Goal: Task Accomplishment & Management: Manage account settings

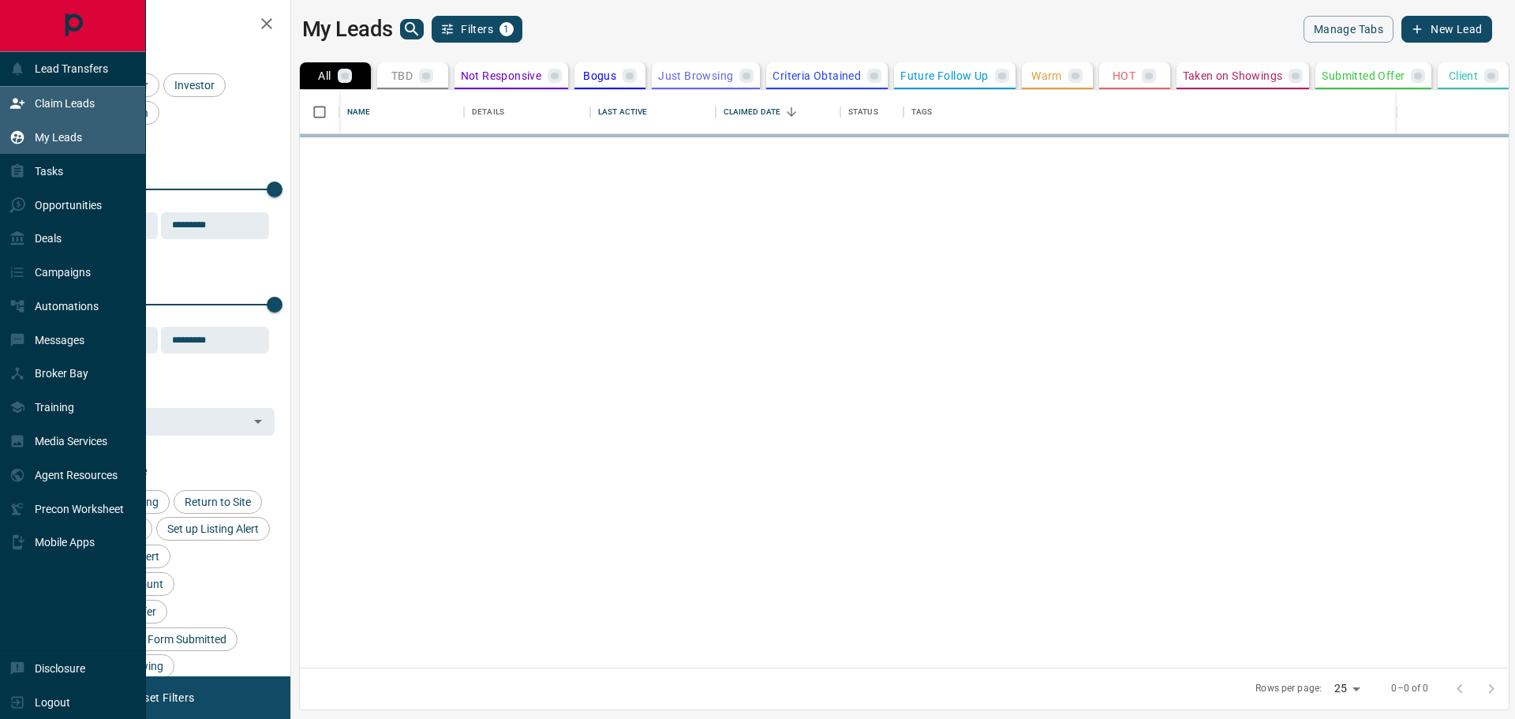
click at [24, 109] on icon at bounding box center [17, 103] width 16 height 16
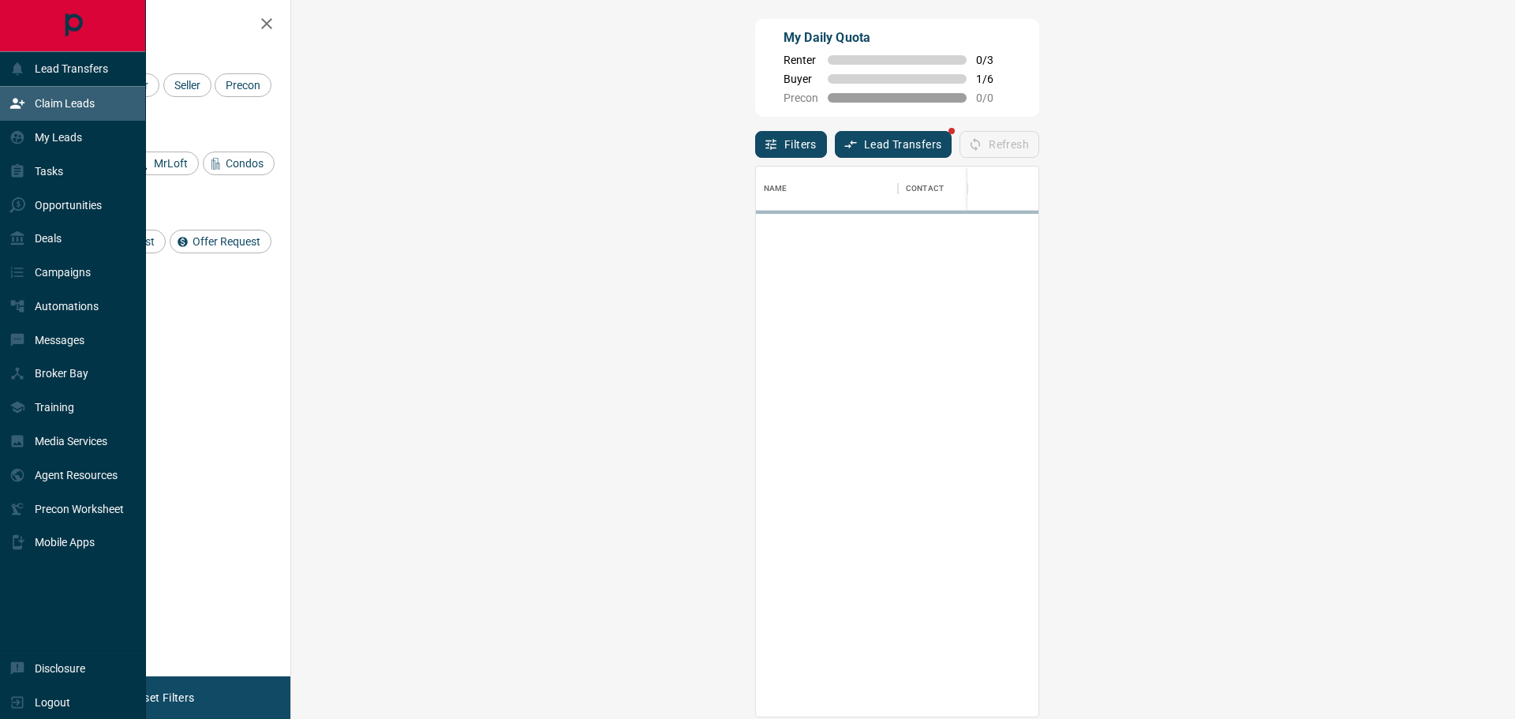
scroll to position [538, 1178]
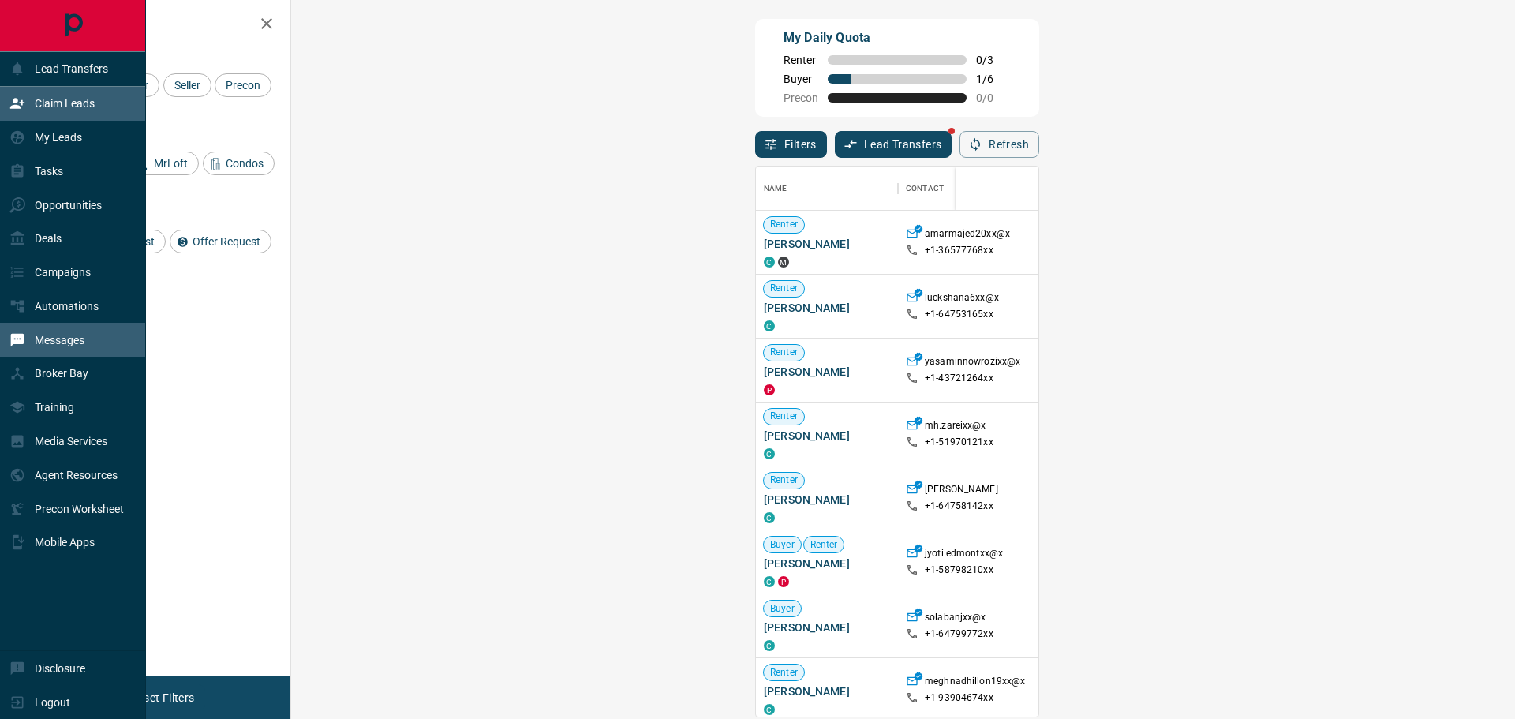
click at [65, 337] on p "Messages" at bounding box center [60, 340] width 50 height 13
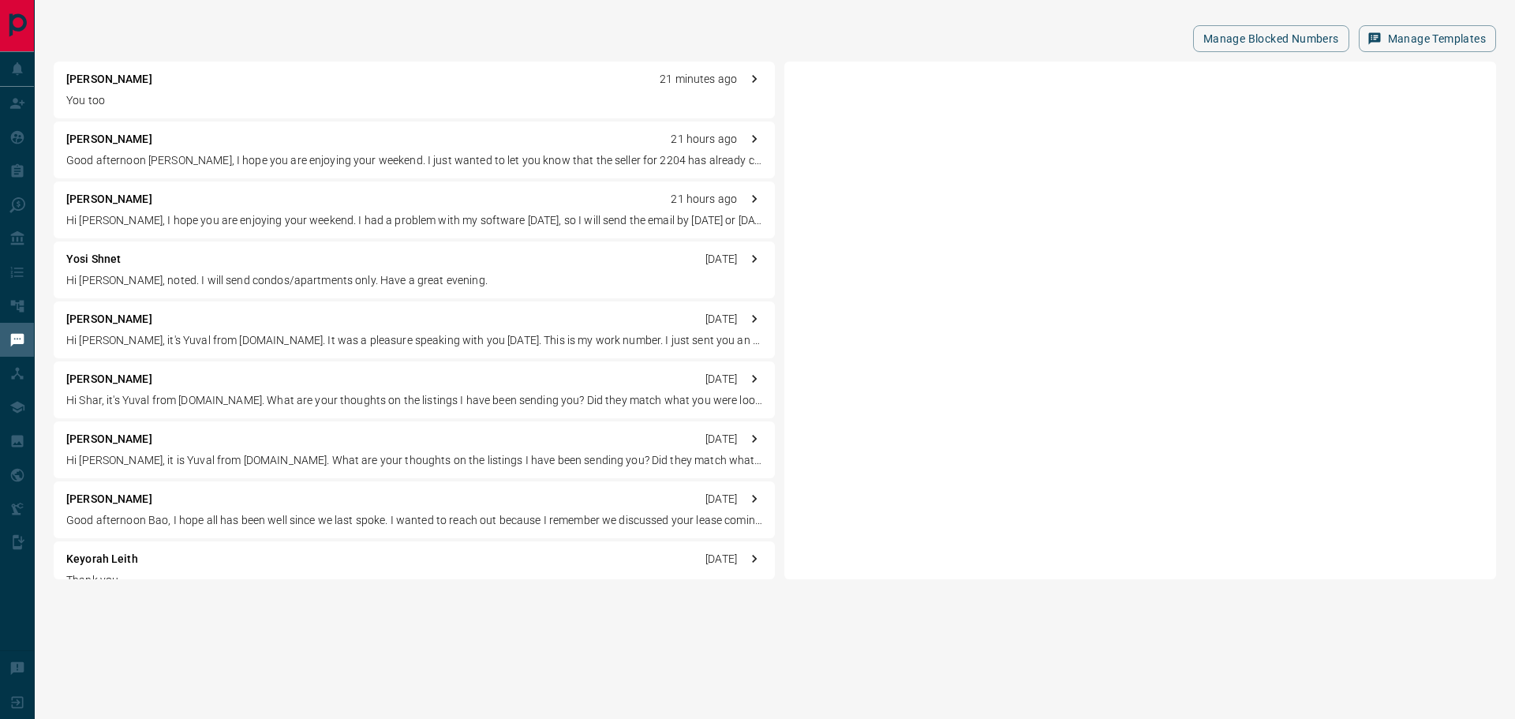
click at [316, 90] on div "[PERSON_NAME] D 21 minutes ago You too" at bounding box center [414, 90] width 721 height 57
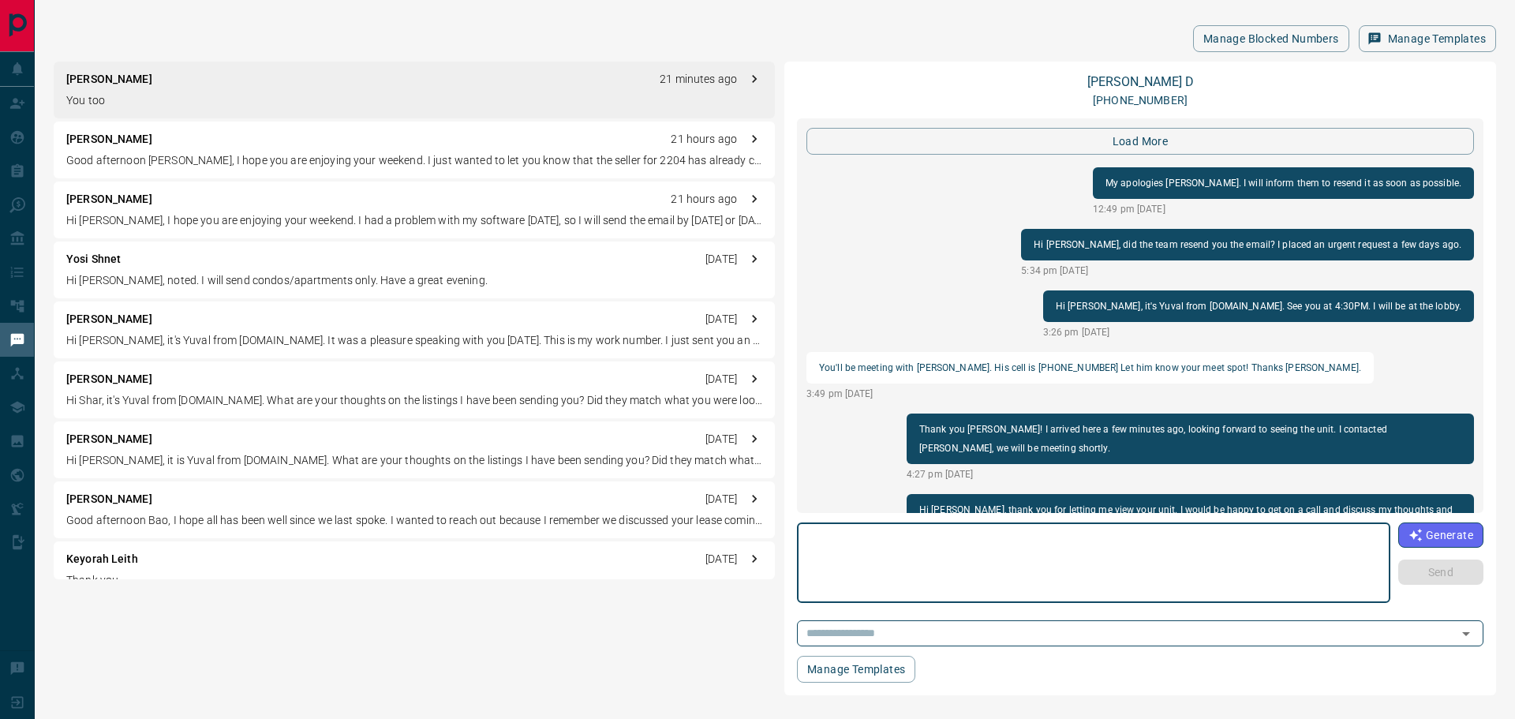
scroll to position [1782, 0]
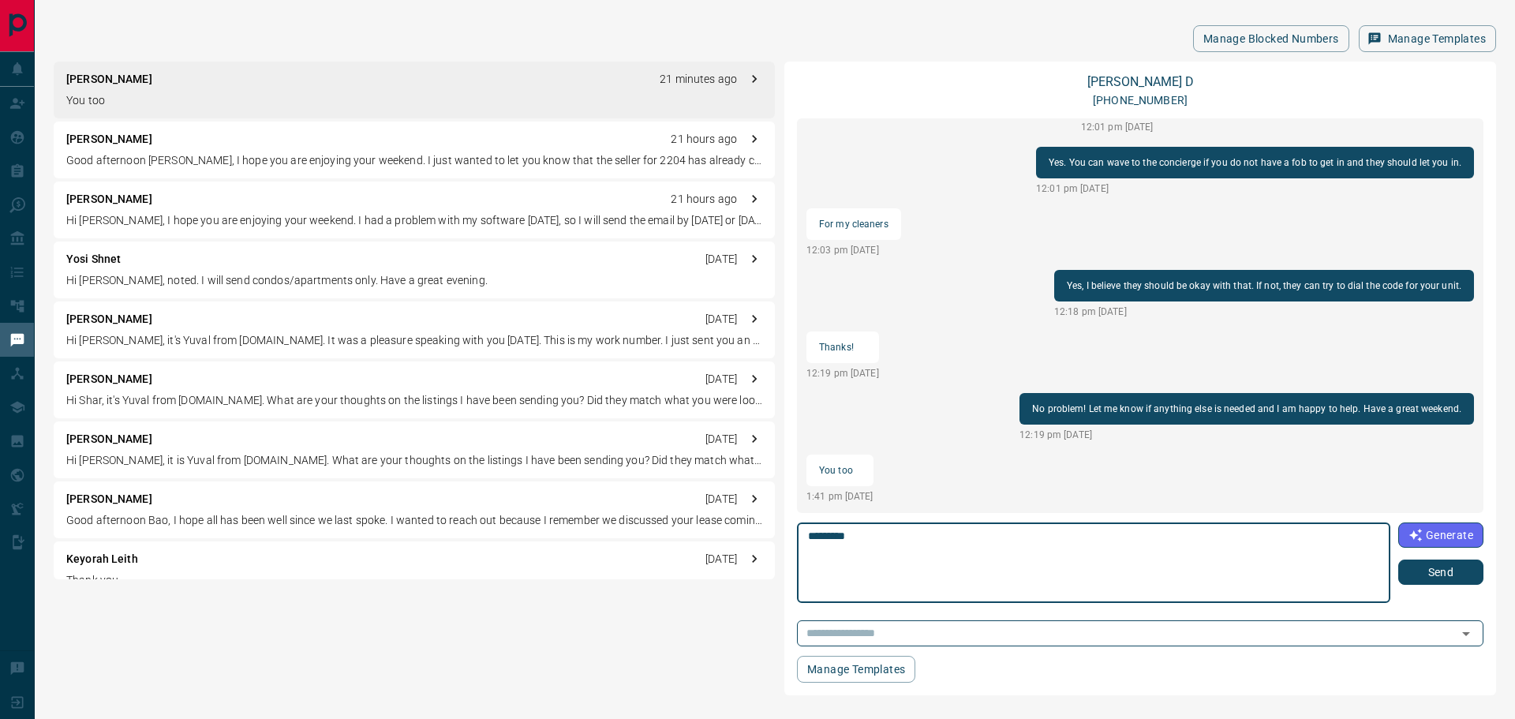
type textarea "*********"
click at [1442, 572] on button "Send" at bounding box center [1440, 571] width 85 height 25
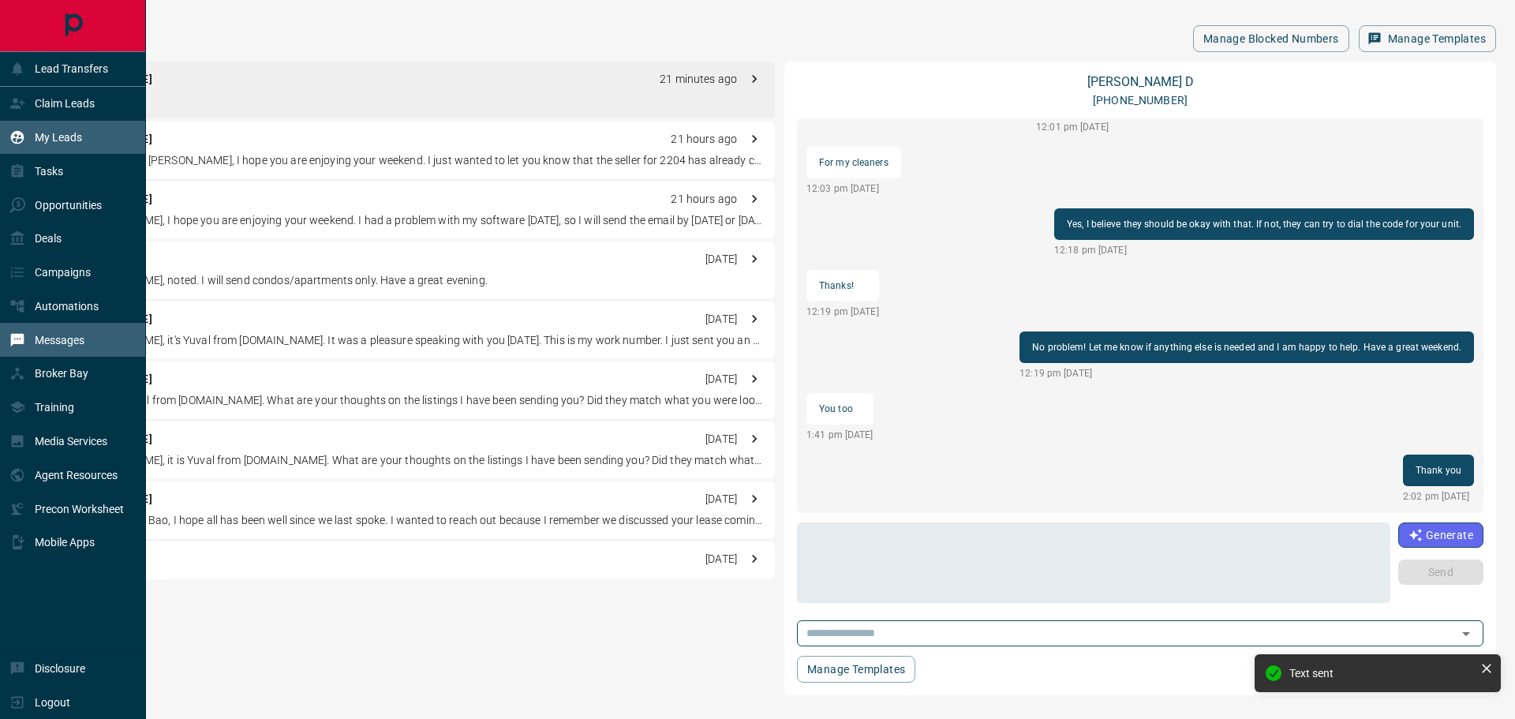
click at [0, 124] on div "My Leads" at bounding box center [73, 138] width 146 height 34
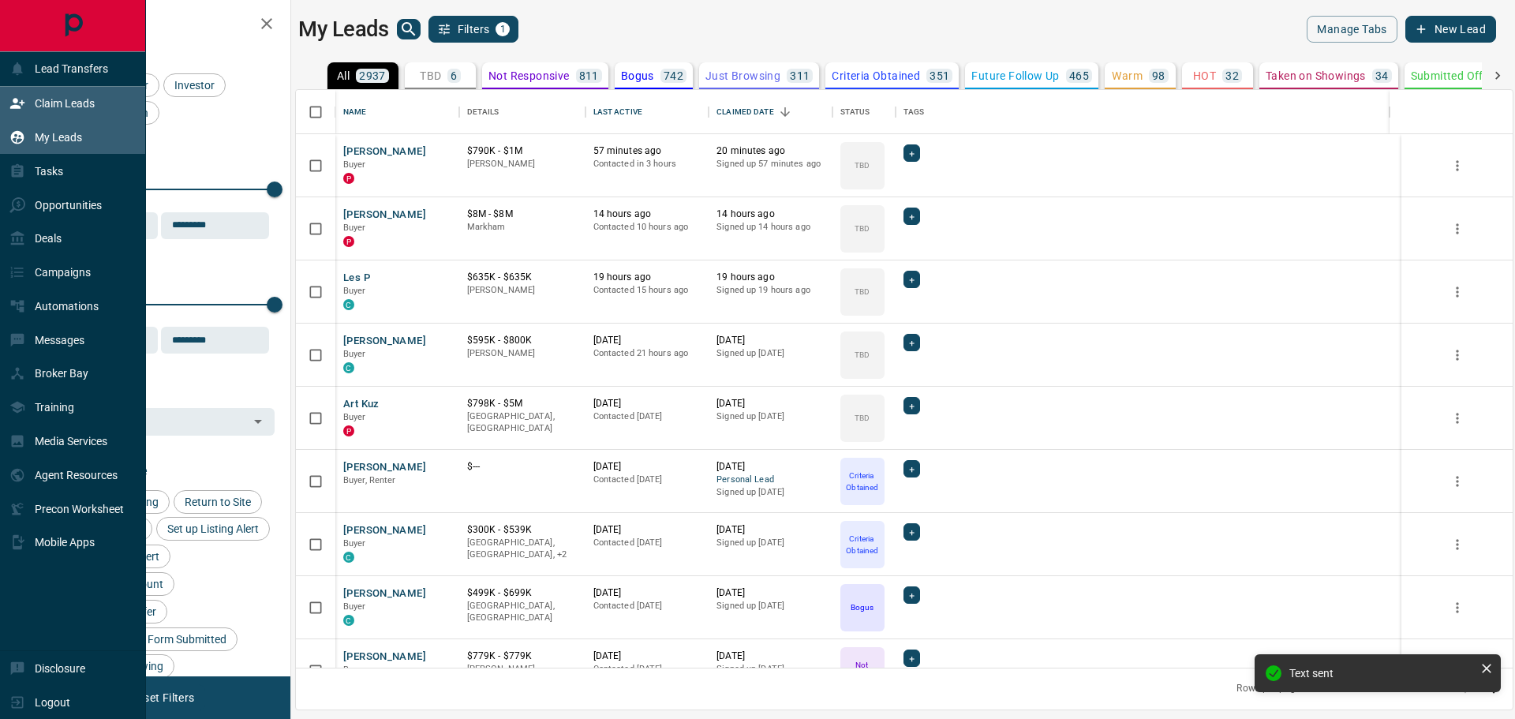
click at [4, 113] on div "Claim Leads" at bounding box center [73, 104] width 146 height 34
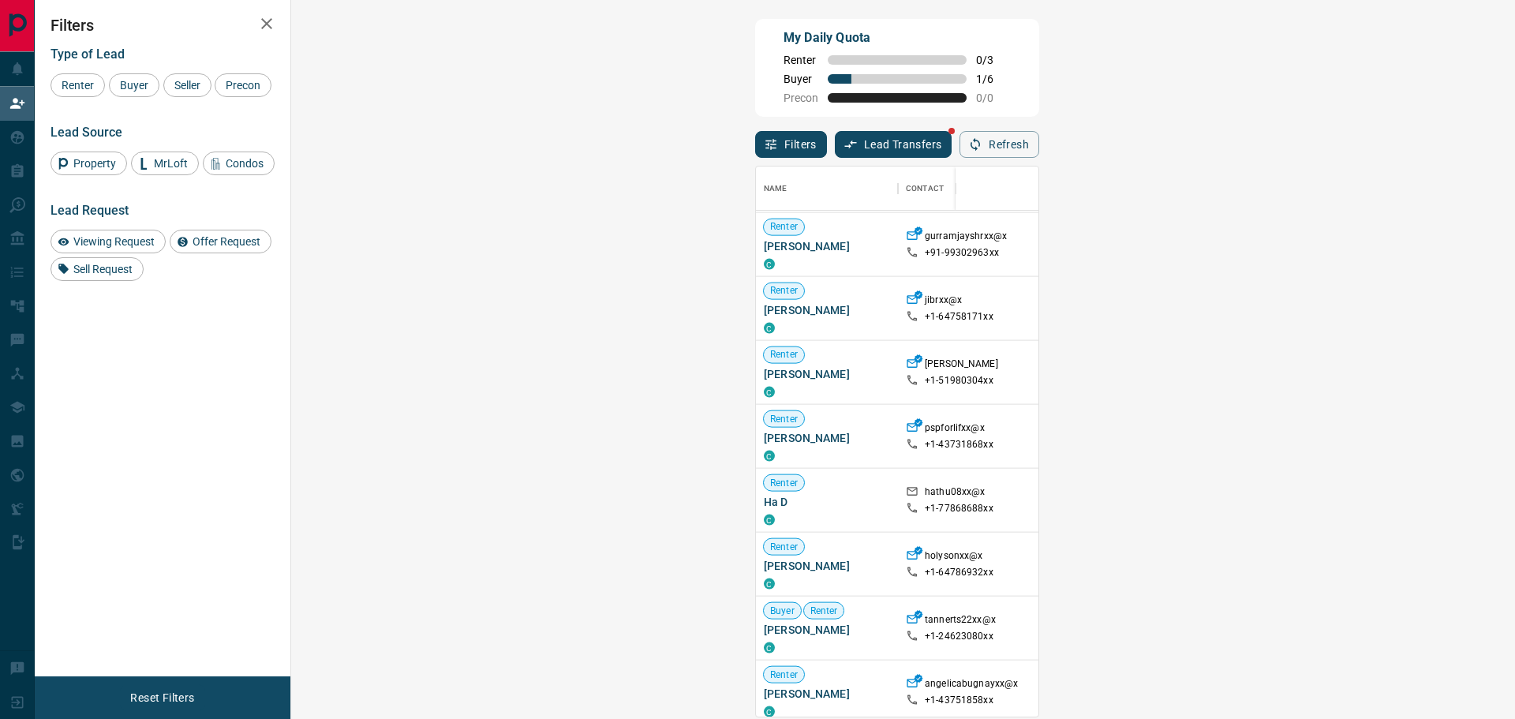
scroll to position [2834, 0]
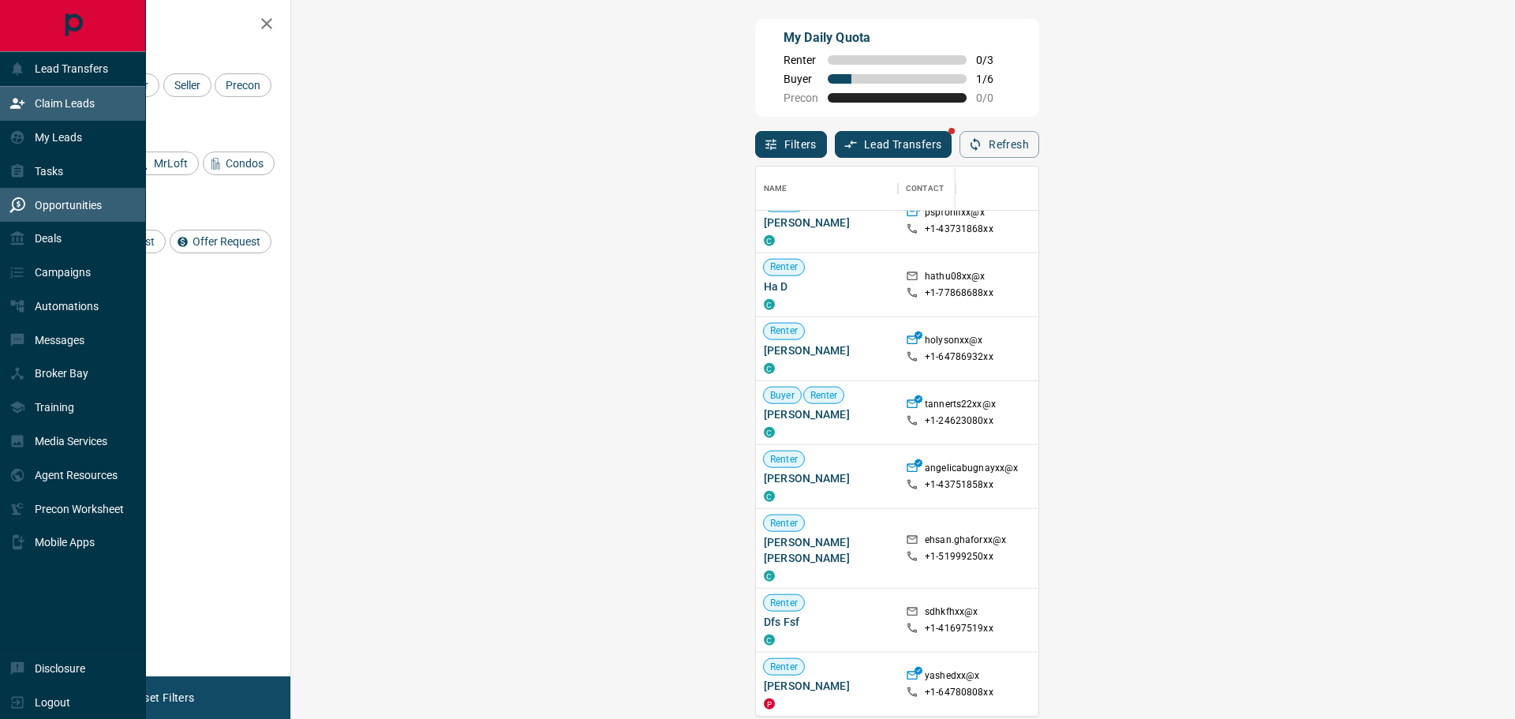
click at [34, 194] on div "Opportunities" at bounding box center [55, 205] width 92 height 26
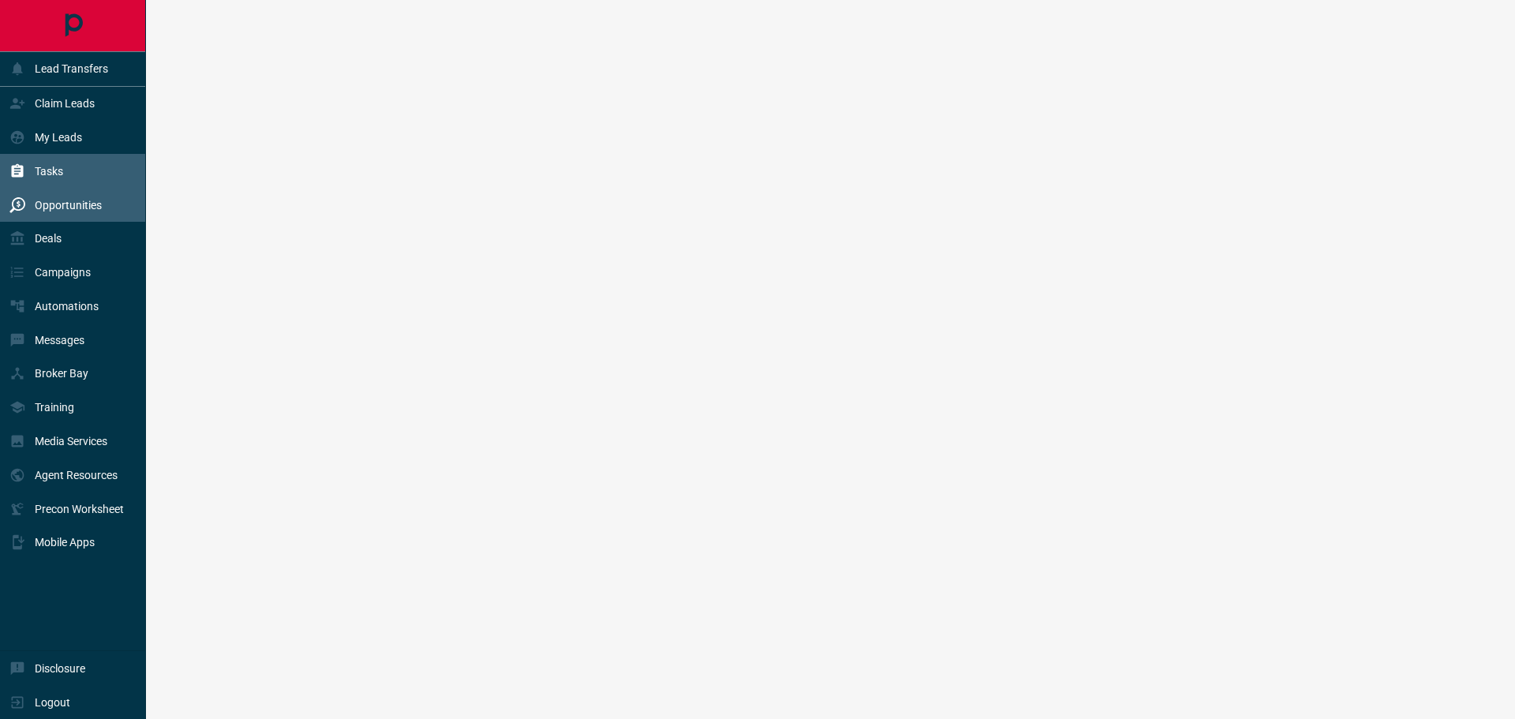
click at [45, 170] on p "Tasks" at bounding box center [49, 171] width 28 height 13
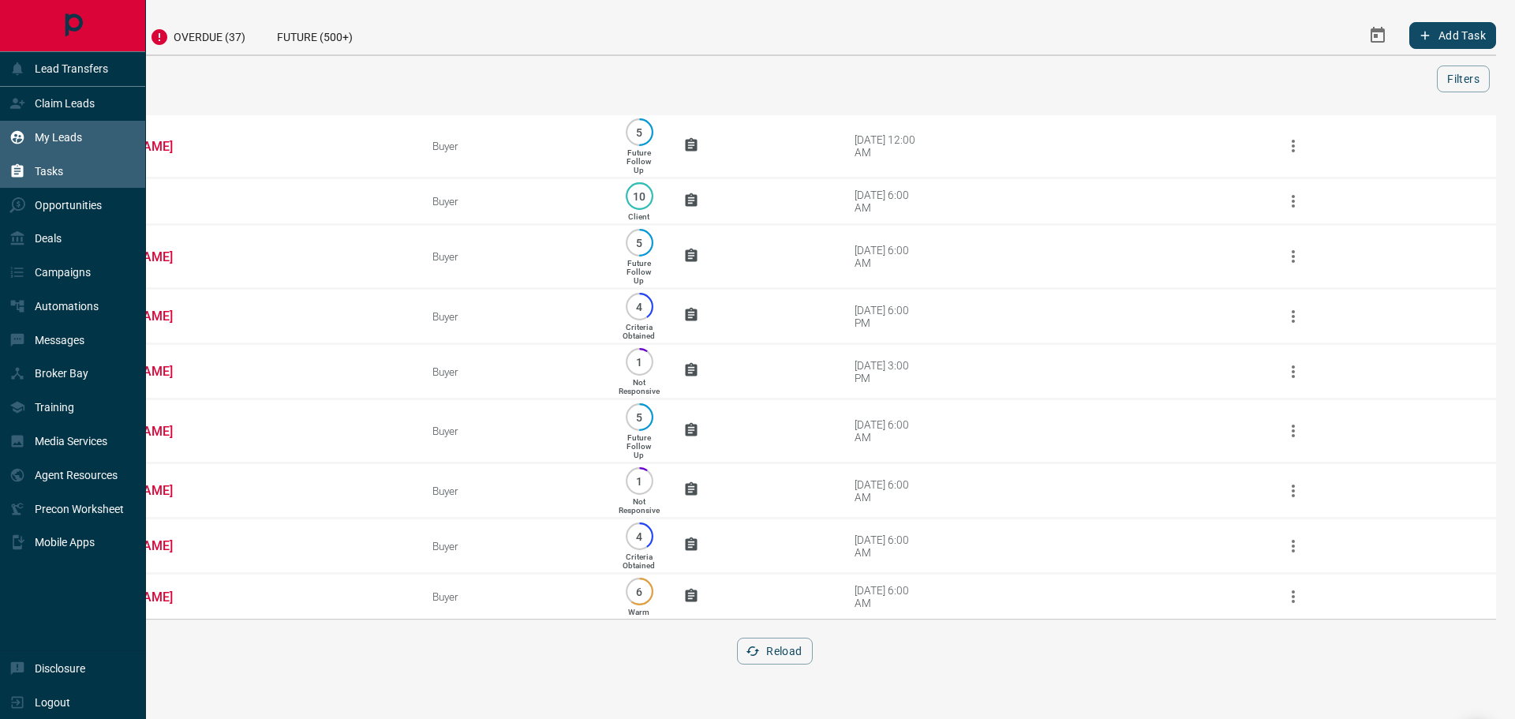
click at [17, 138] on icon at bounding box center [17, 137] width 13 height 13
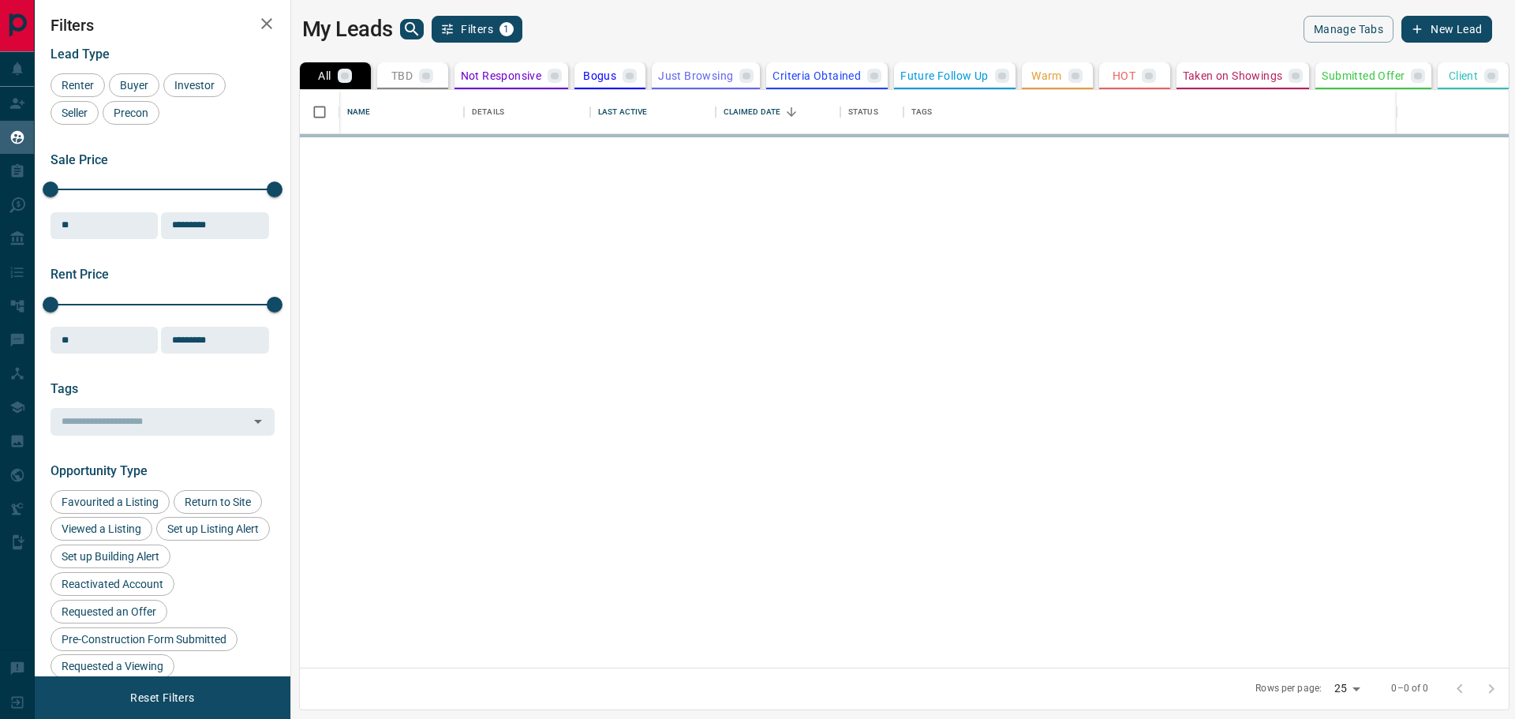
scroll to position [566, 1205]
click at [407, 33] on icon "search button" at bounding box center [411, 29] width 19 height 19
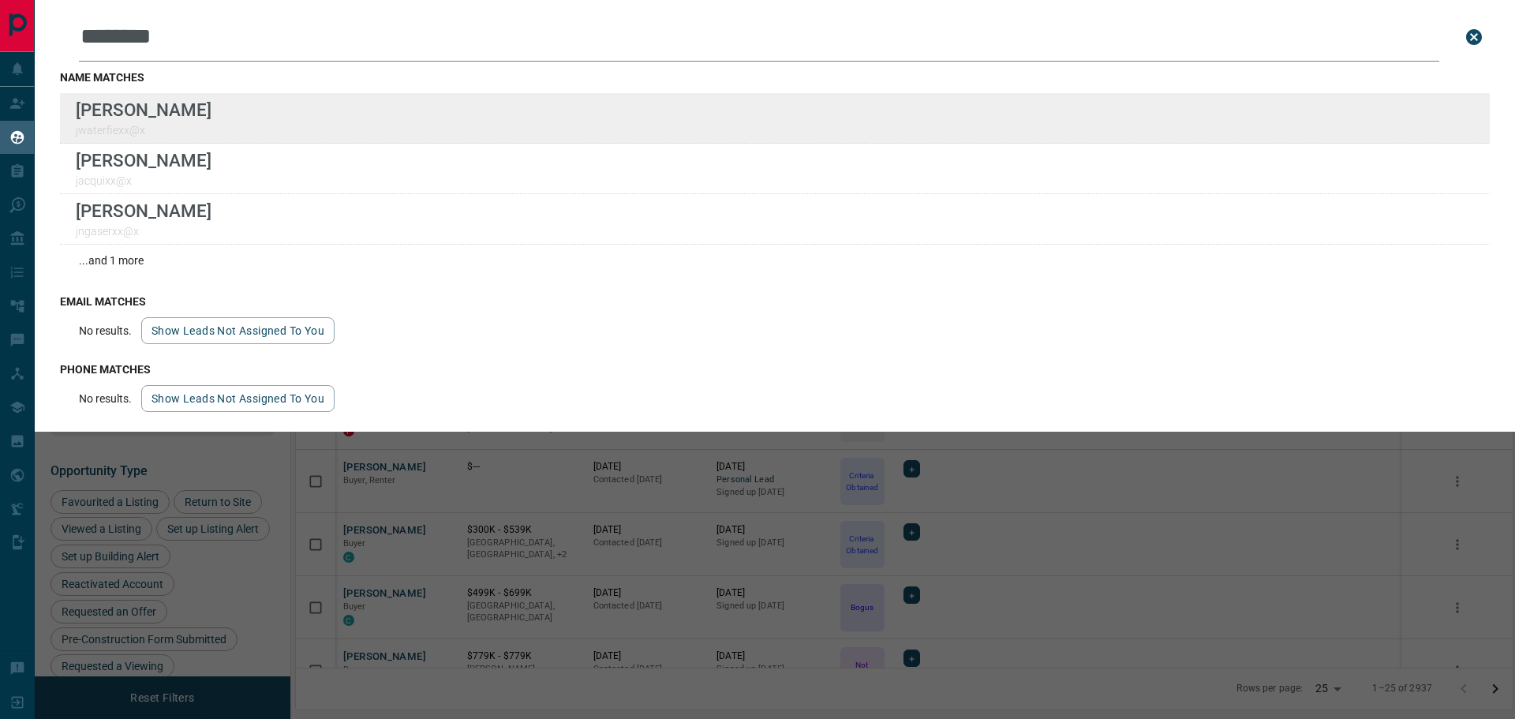
type input "*******"
click at [443, 104] on div "[PERSON_NAME] jwaterfiexx@x" at bounding box center [775, 118] width 1430 height 50
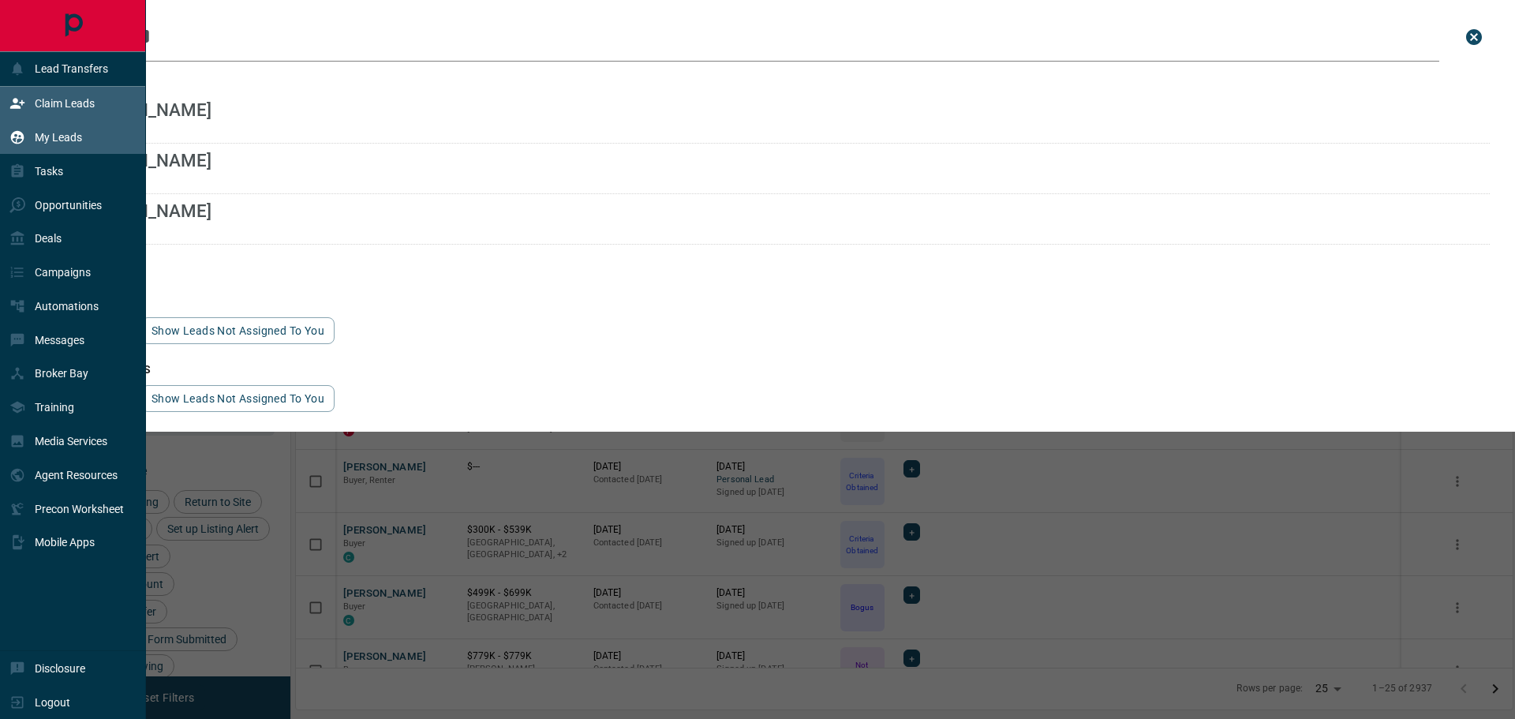
click at [31, 102] on div "Claim Leads" at bounding box center [51, 104] width 85 height 26
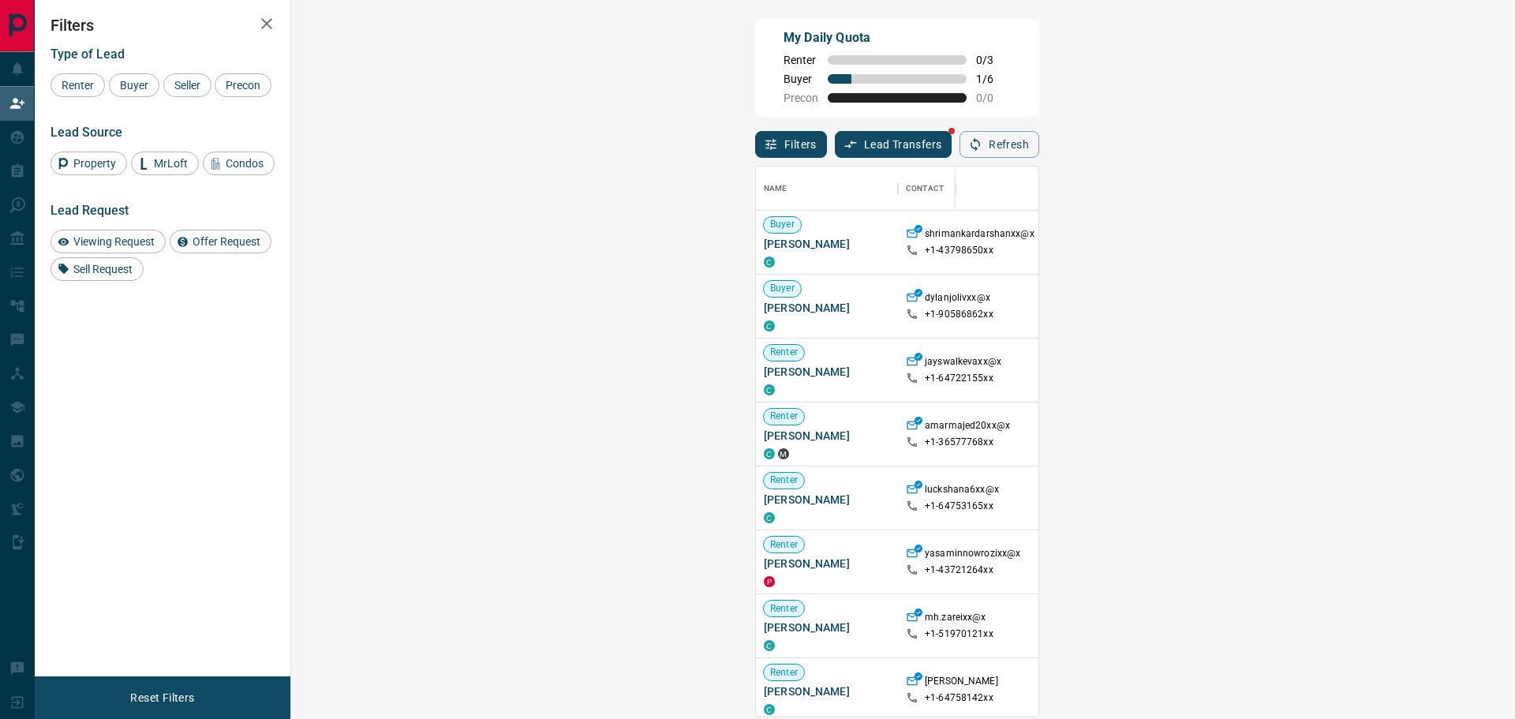
scroll to position [13, 13]
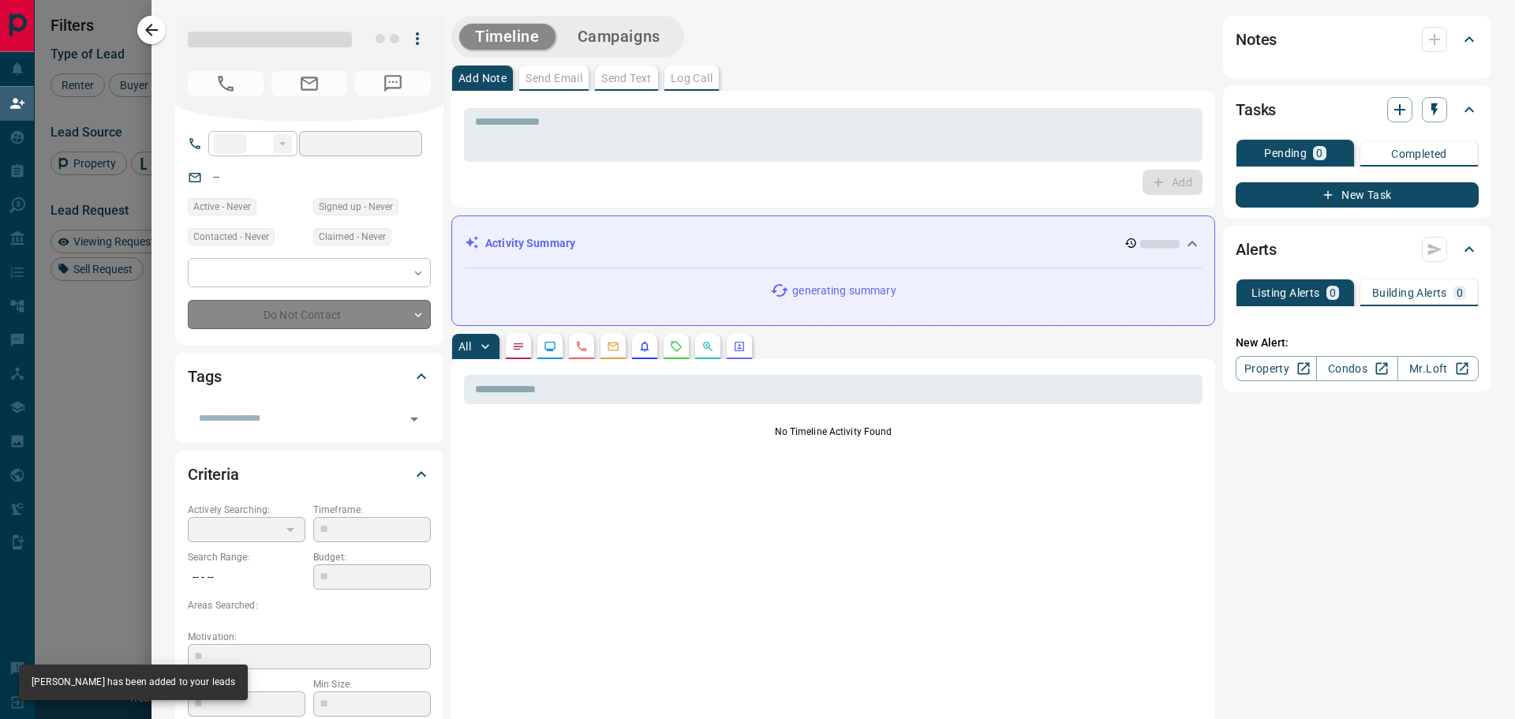
type input "**"
type input "**********"
type input "**"
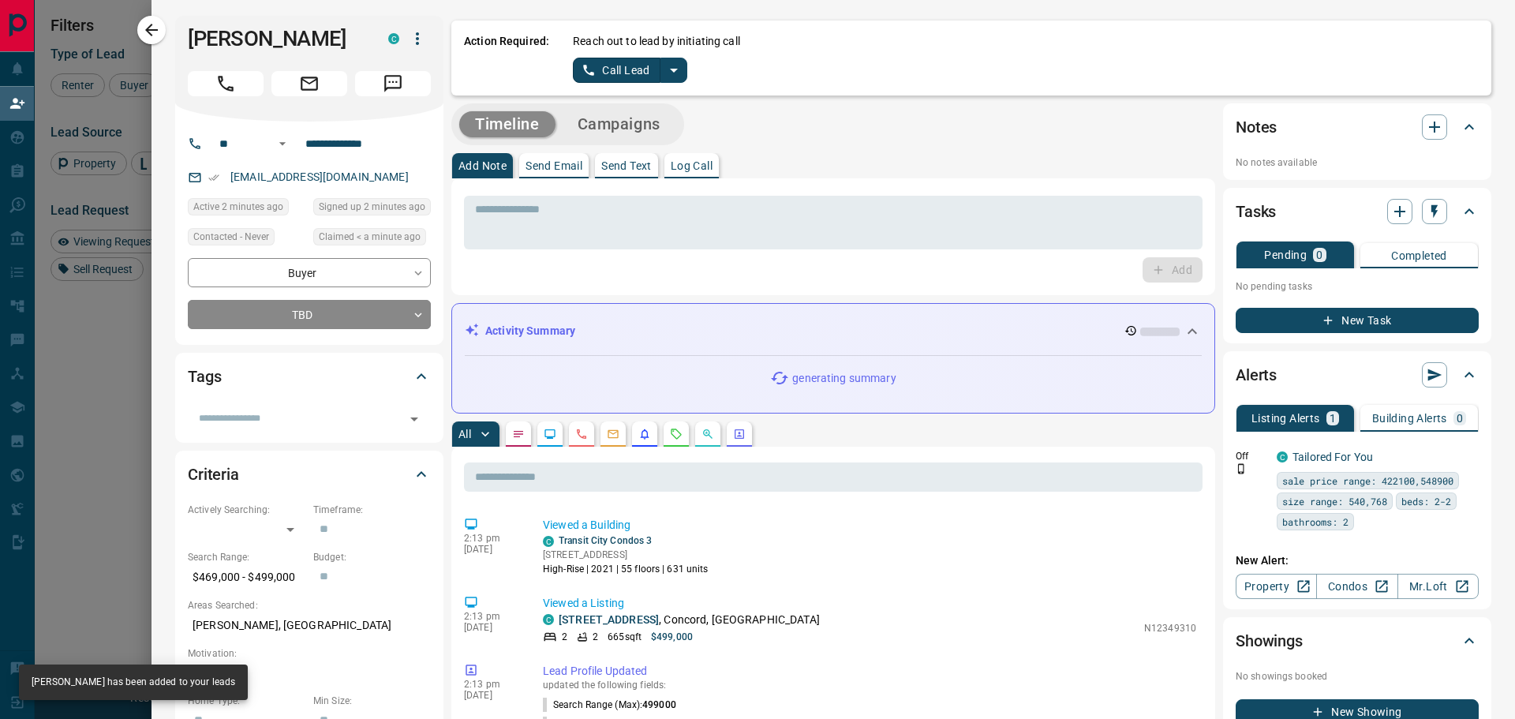
click at [676, 76] on icon "split button" at bounding box center [673, 70] width 19 height 19
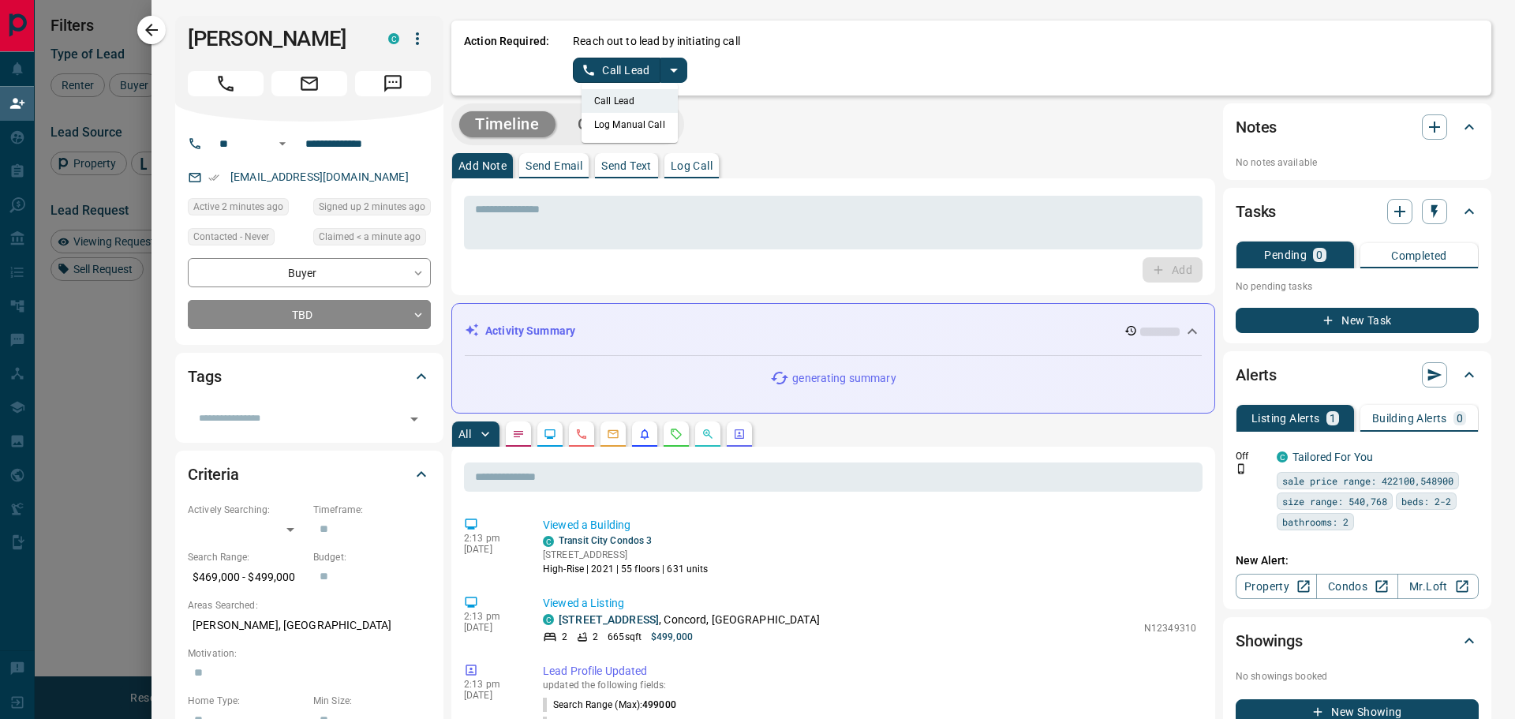
click at [627, 122] on li "Log Manual Call" at bounding box center [630, 125] width 96 height 24
click at [583, 72] on button "Log Manual Call" at bounding box center [625, 70] width 104 height 25
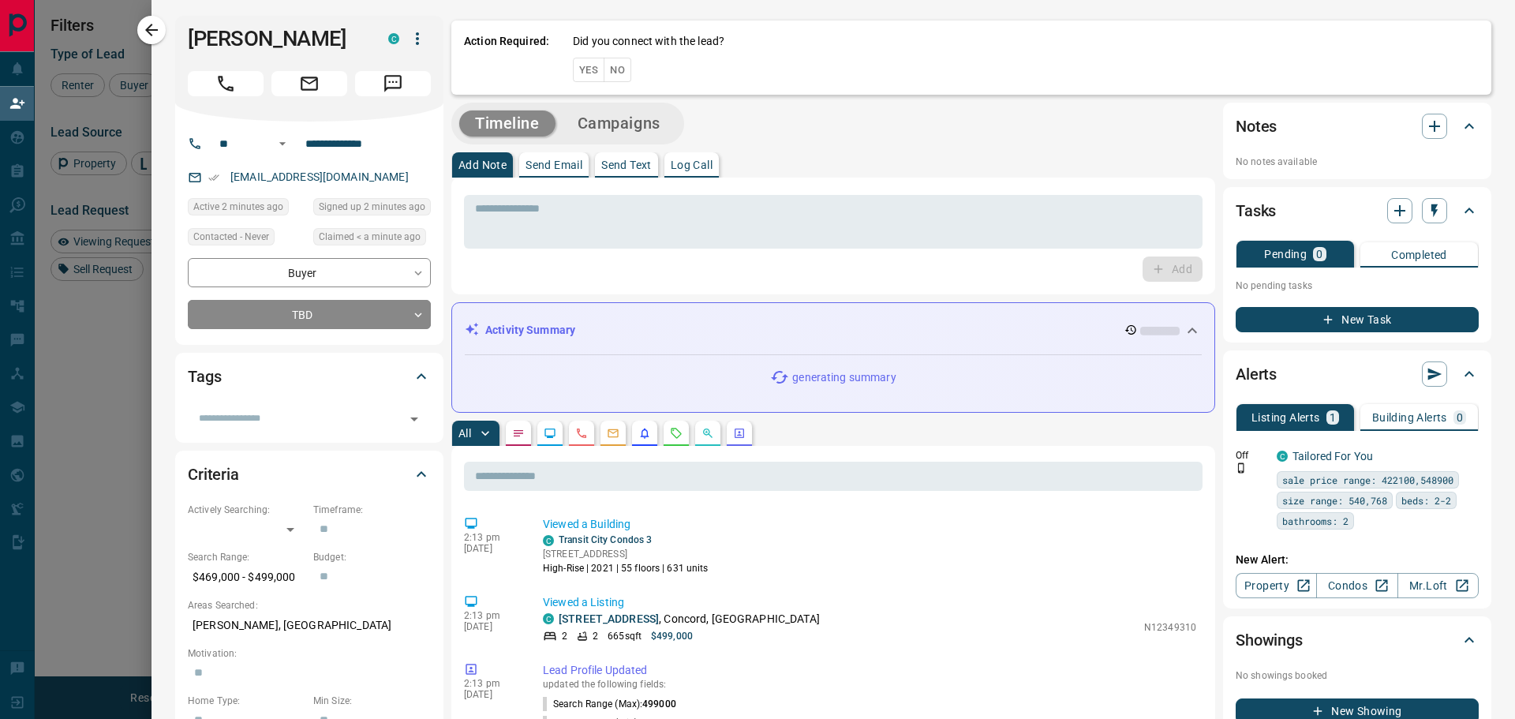
click at [577, 72] on button "Yes" at bounding box center [589, 70] width 32 height 24
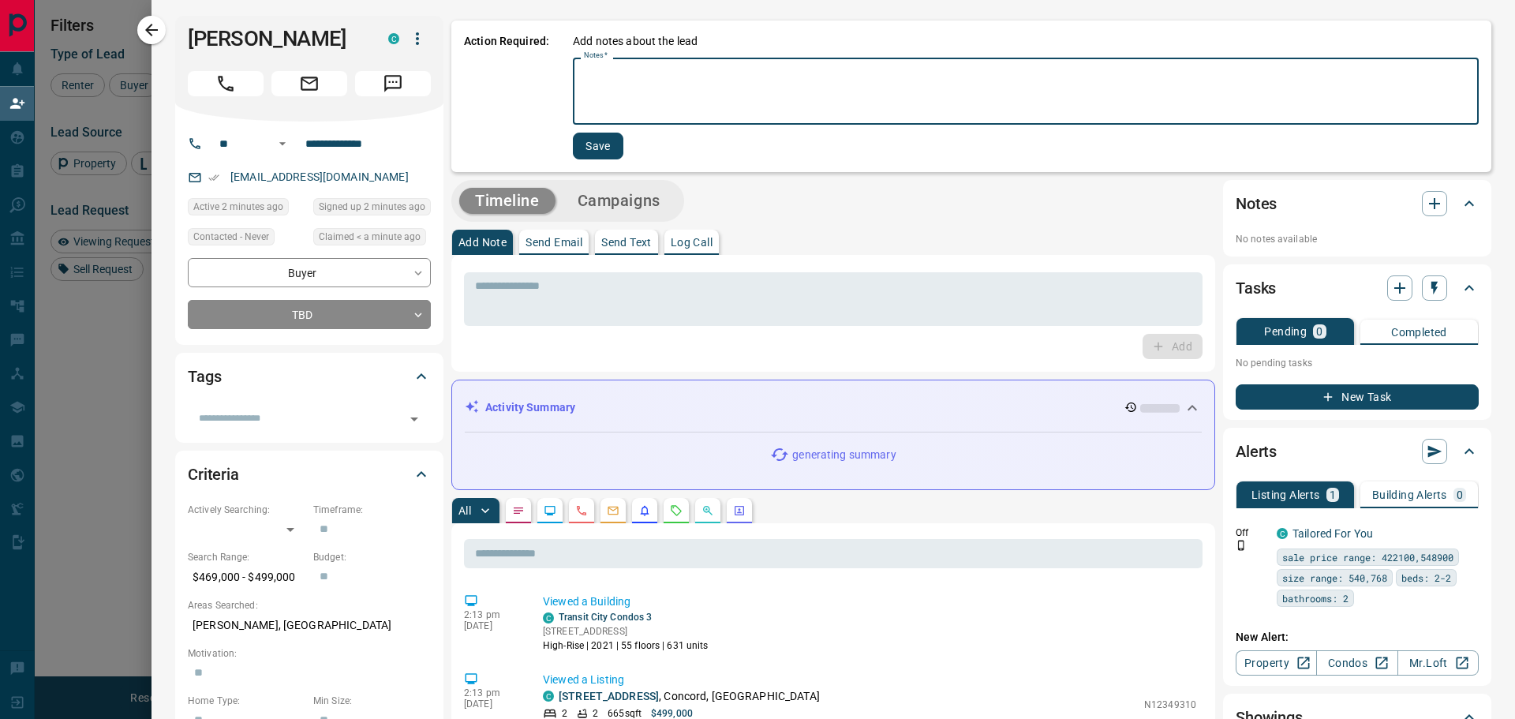
click at [654, 76] on textarea "Notes   *" at bounding box center [1026, 92] width 884 height 54
type textarea "*"
click at [585, 145] on button "Save" at bounding box center [598, 146] width 50 height 27
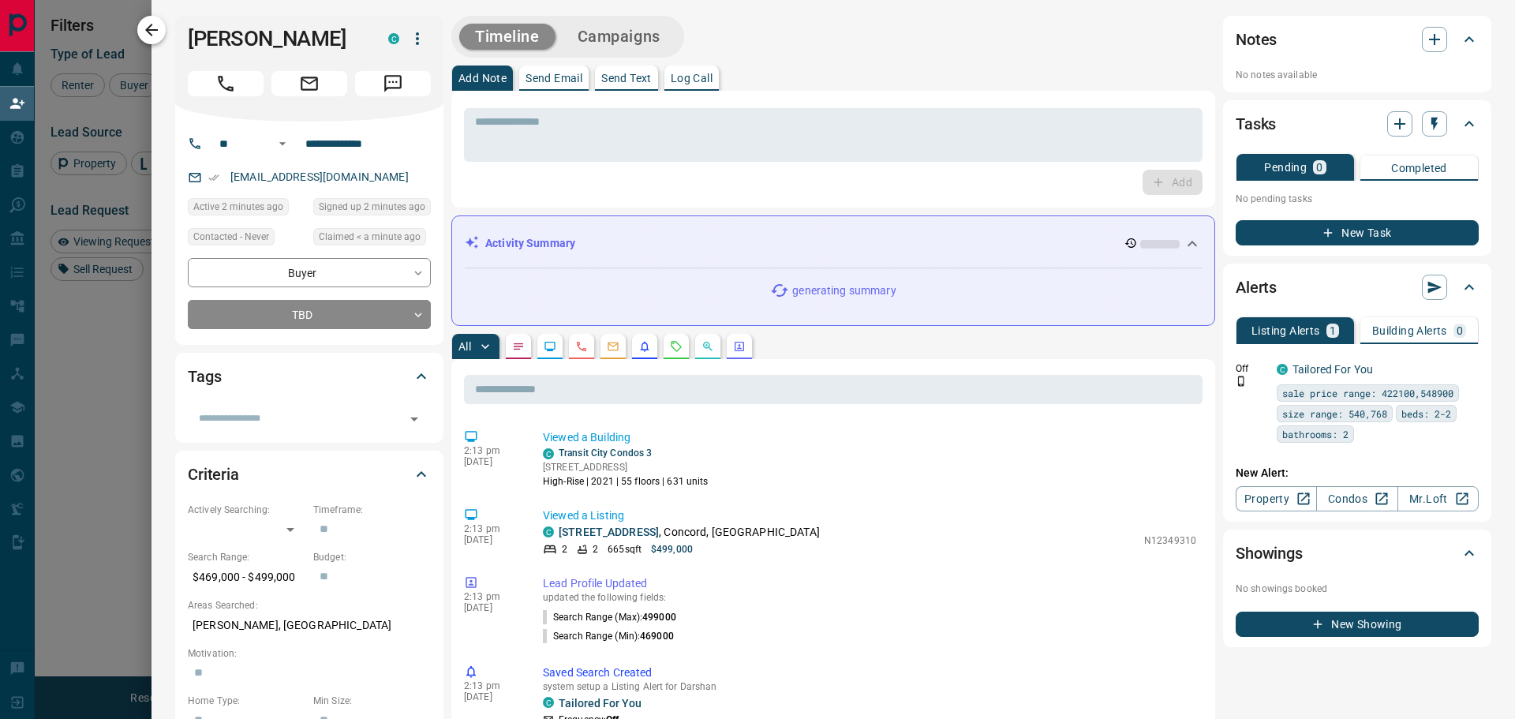
click at [146, 29] on icon "button" at bounding box center [151, 30] width 13 height 13
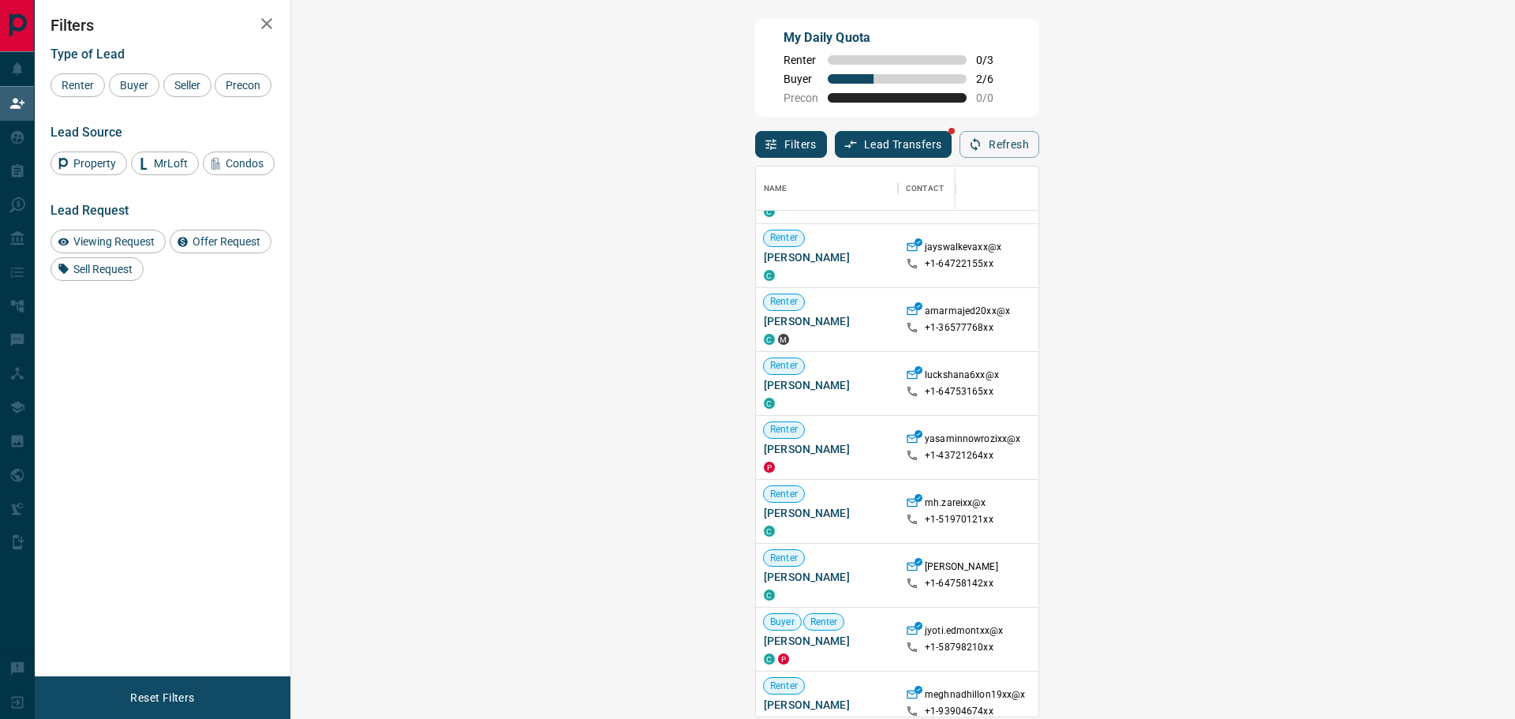
scroll to position [0, 0]
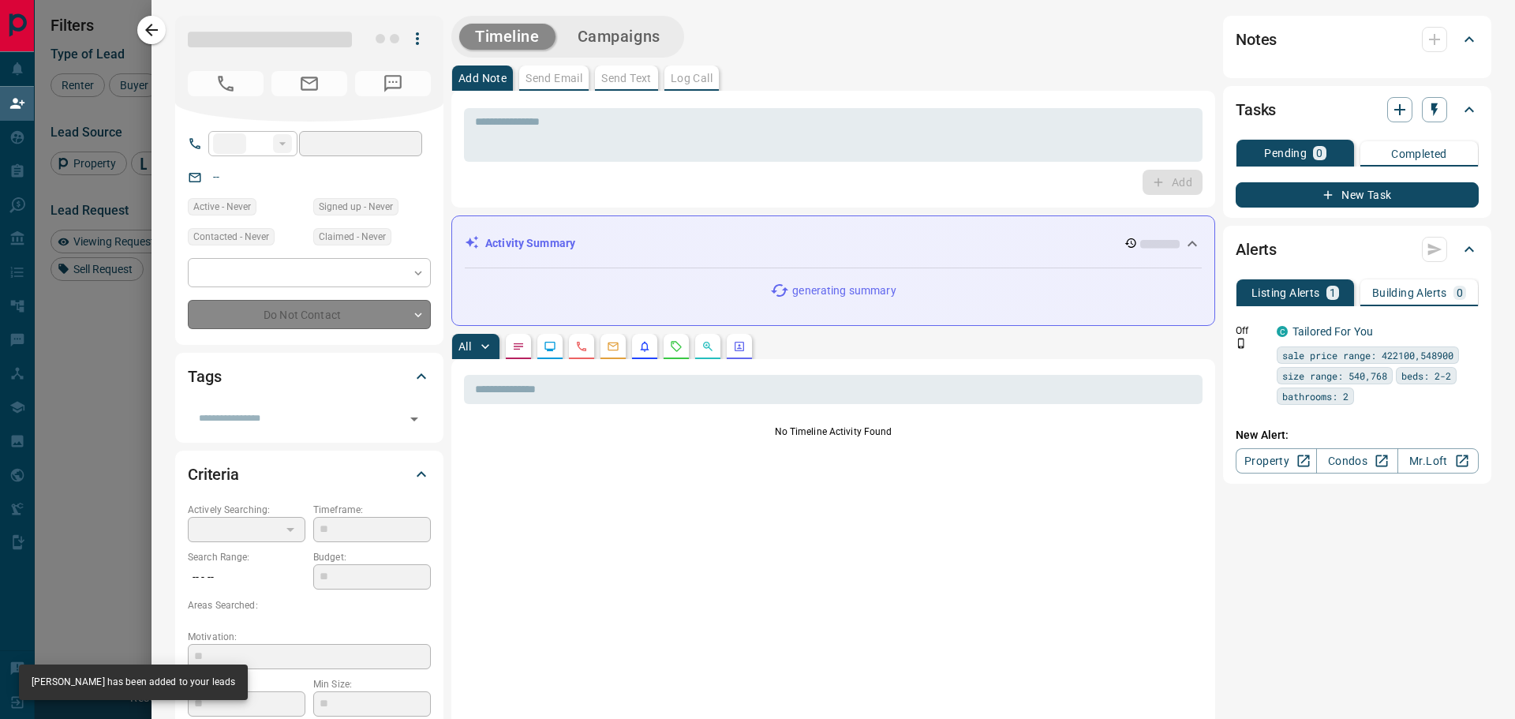
type input "**"
type input "**********"
type input "**"
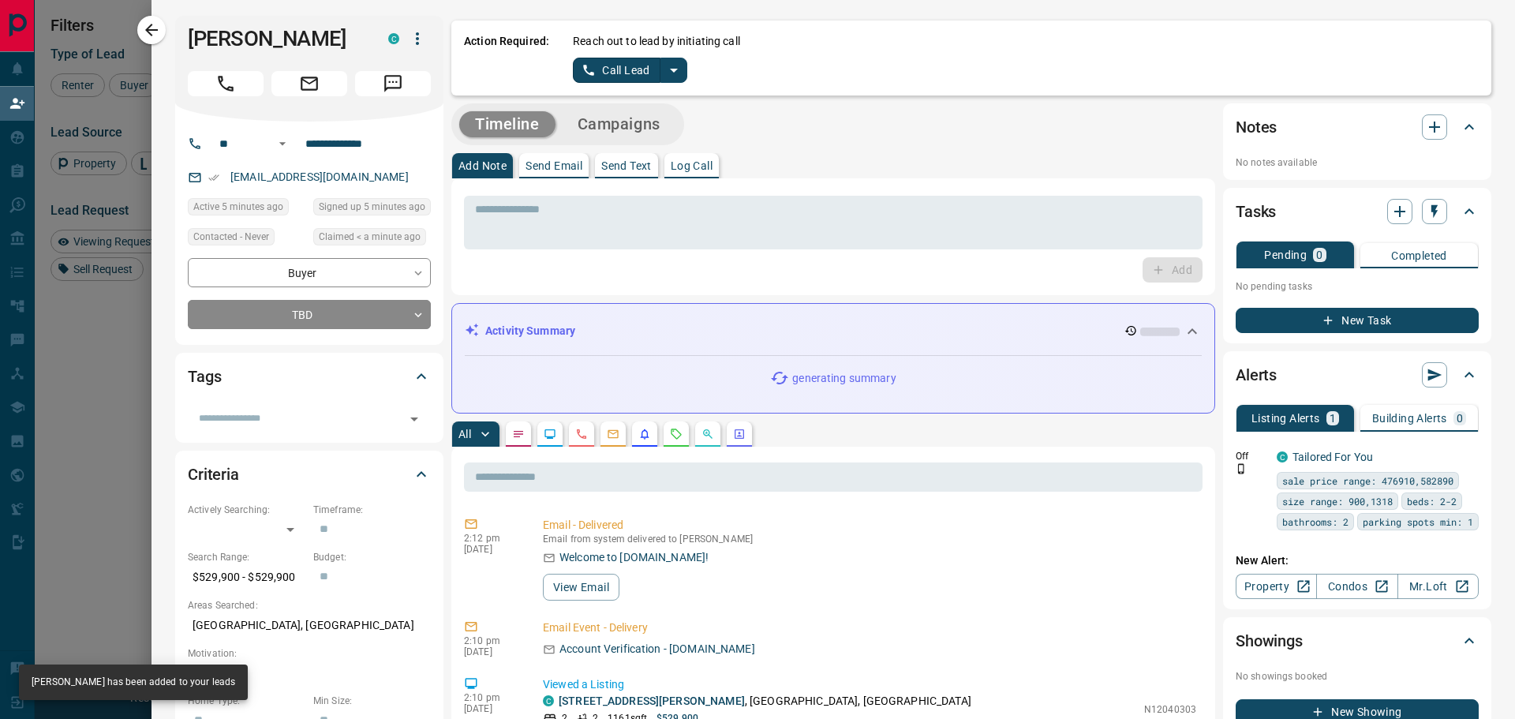
click at [686, 65] on div "Reach out to lead by initiating call Call Lead" at bounding box center [1026, 58] width 906 height 50
click at [675, 73] on icon "split button" at bounding box center [673, 70] width 19 height 19
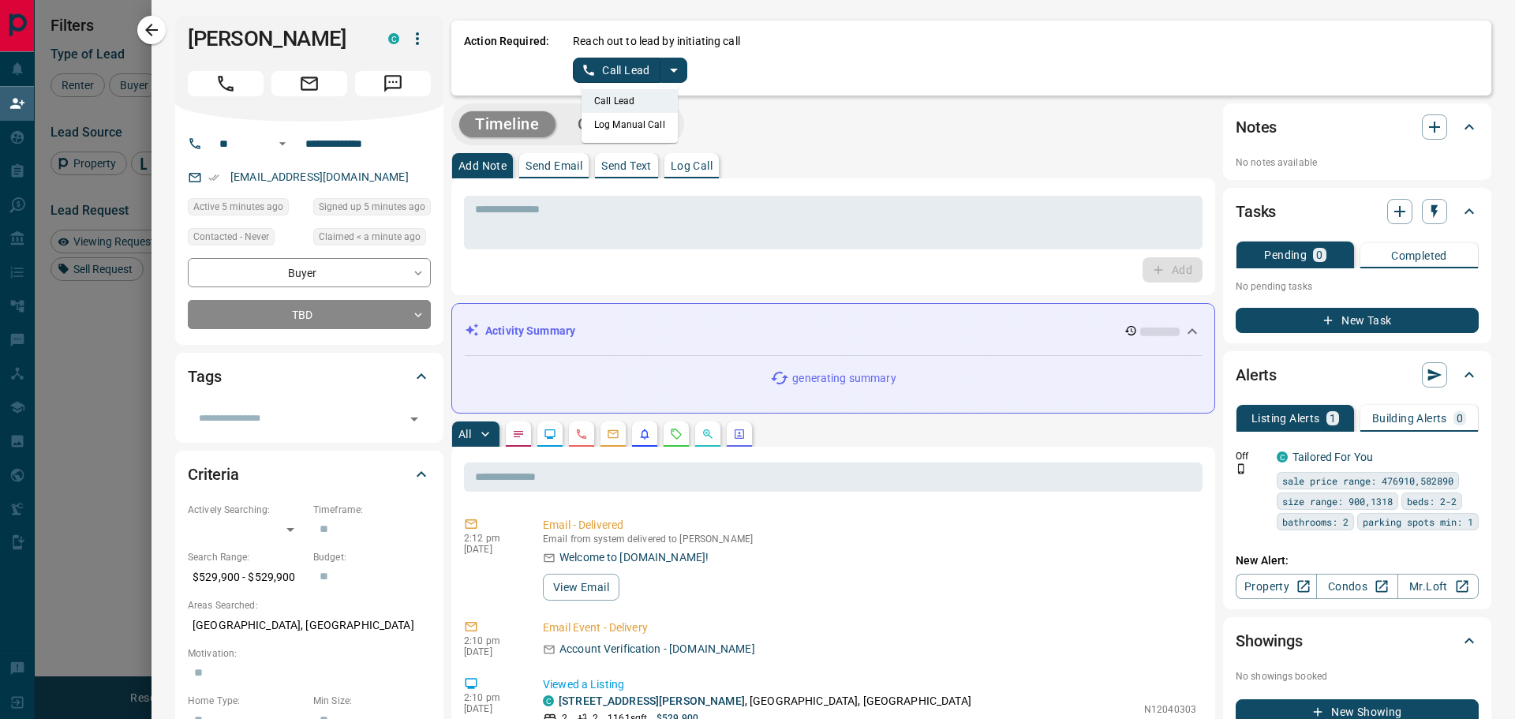
click at [617, 126] on li "Log Manual Call" at bounding box center [630, 125] width 96 height 24
click at [591, 73] on button "Log Manual Call" at bounding box center [625, 70] width 104 height 25
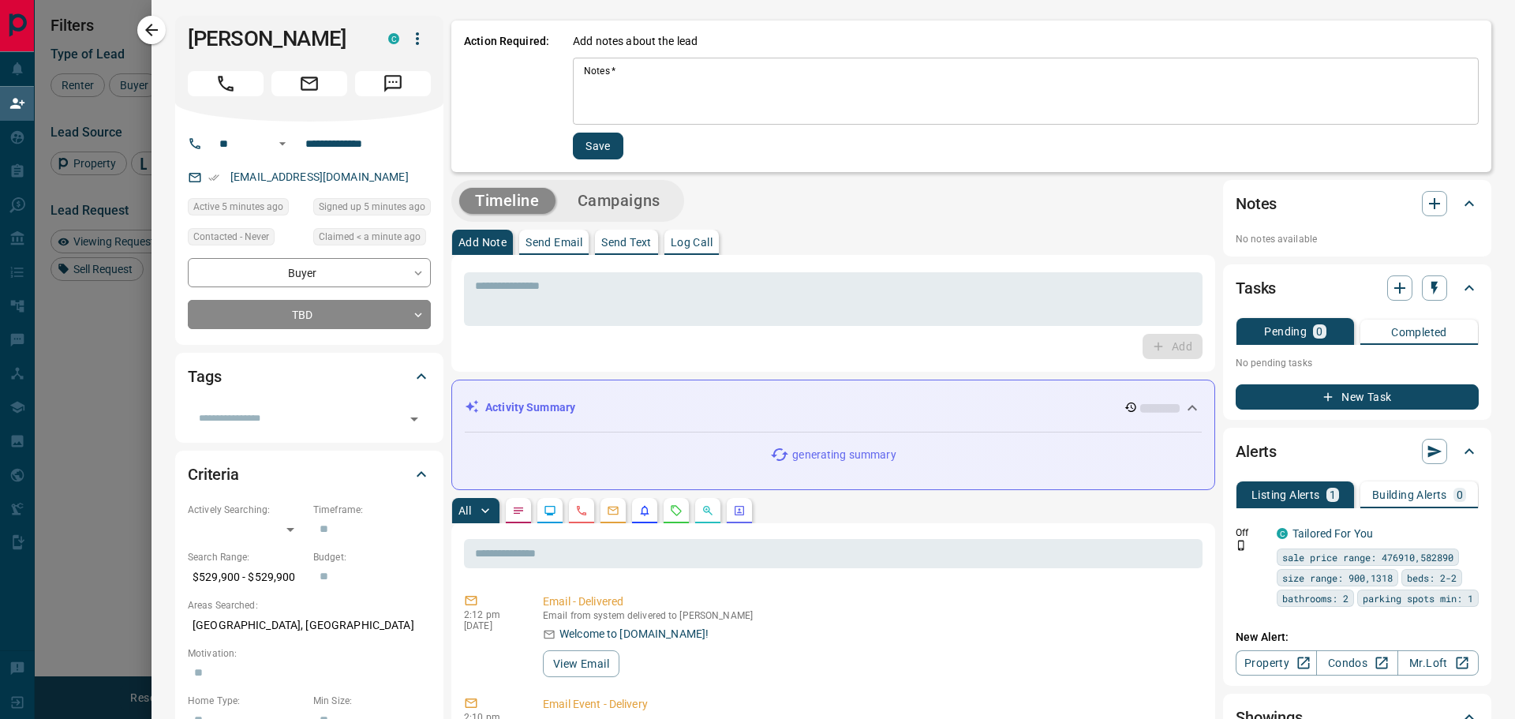
click at [665, 81] on textarea "Notes   *" at bounding box center [1026, 92] width 884 height 54
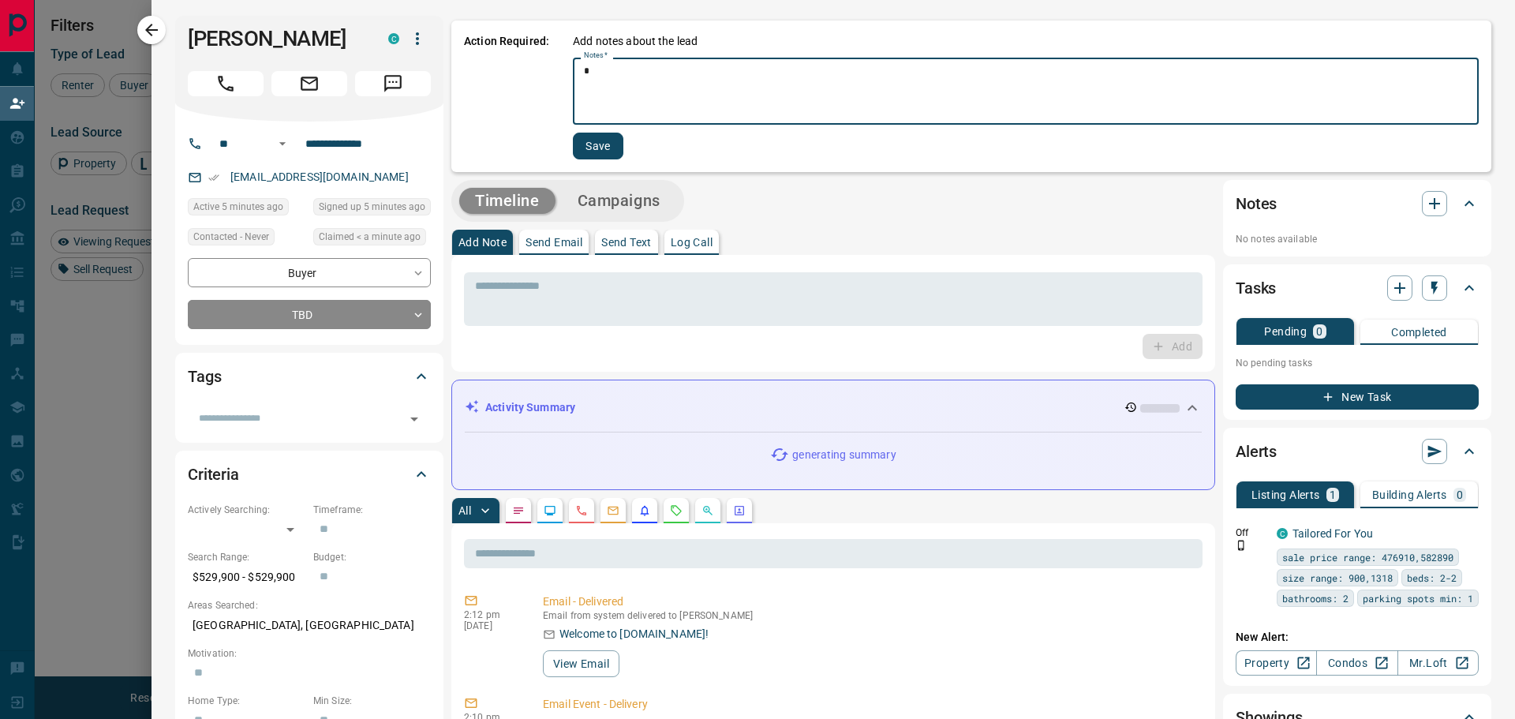
type textarea "*"
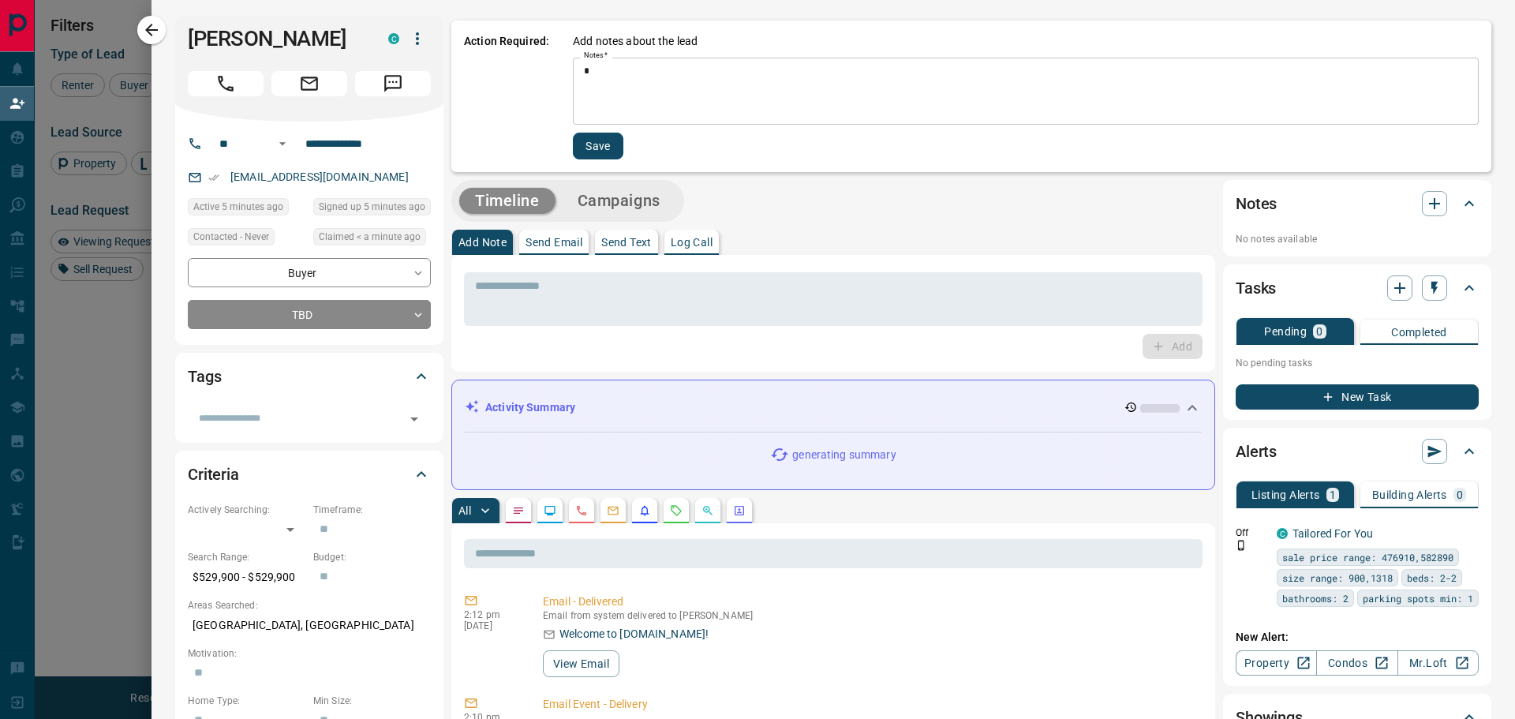
click at [588, 160] on div "Action Required: Add notes about the lead Notes   * * * Notes   * Save" at bounding box center [971, 96] width 1040 height 151
click at [588, 158] on button "Save" at bounding box center [598, 146] width 50 height 27
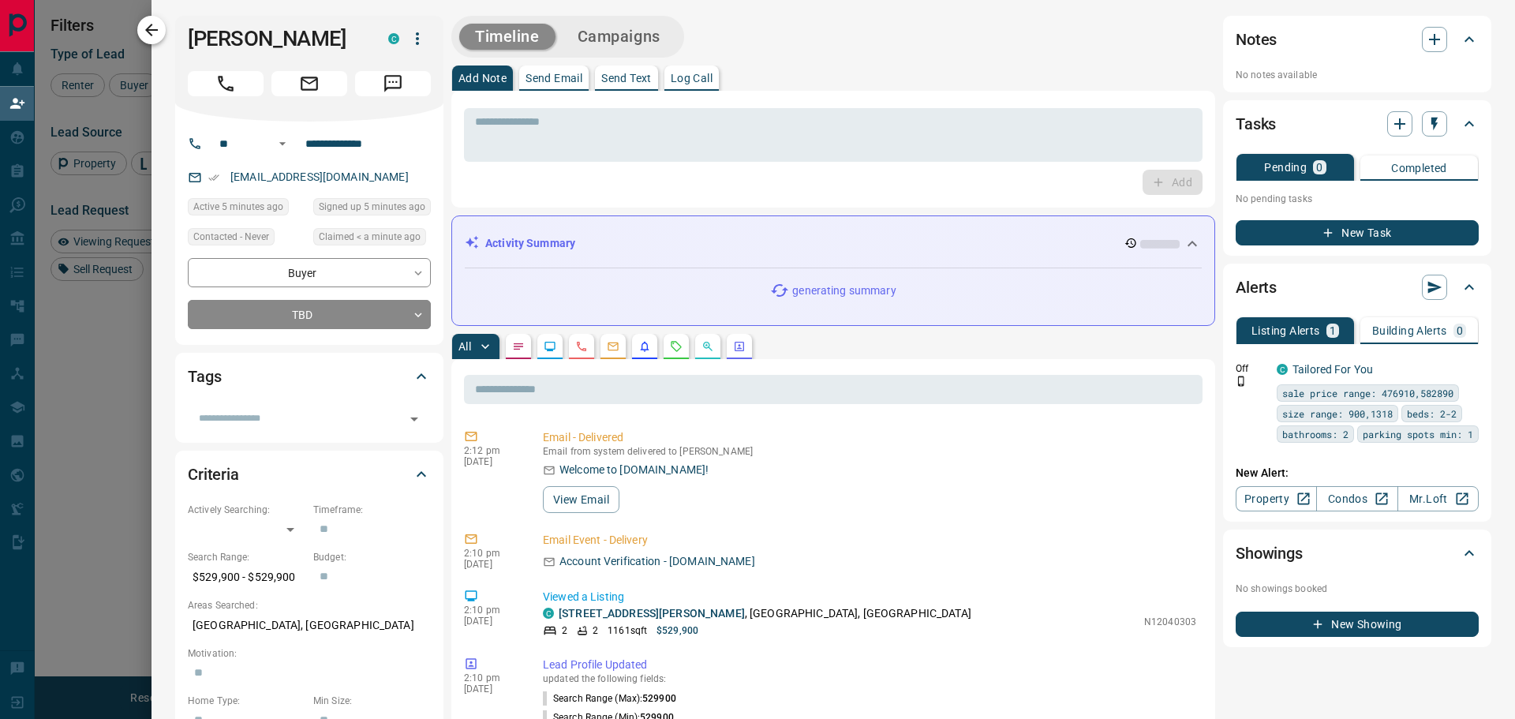
click at [165, 32] on button "button" at bounding box center [151, 30] width 28 height 28
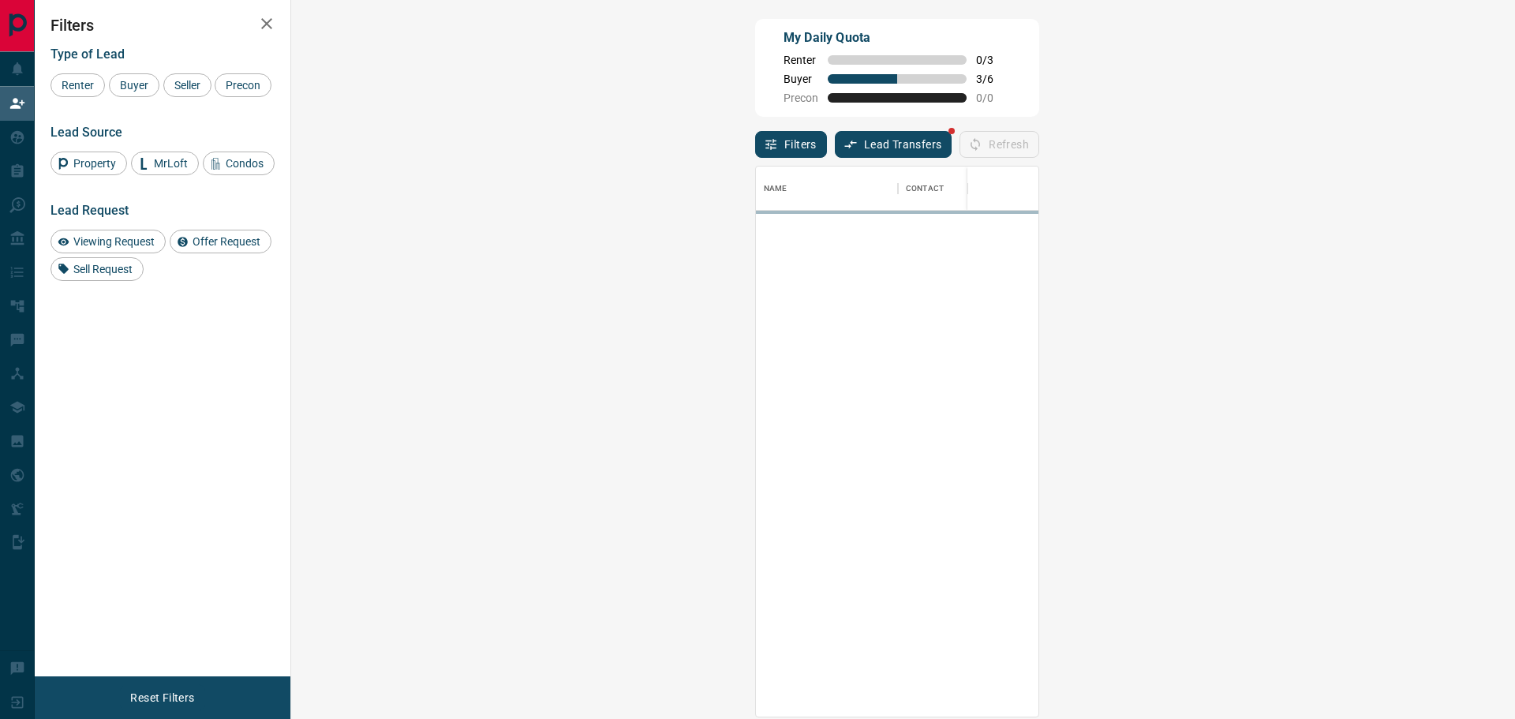
scroll to position [538, 1178]
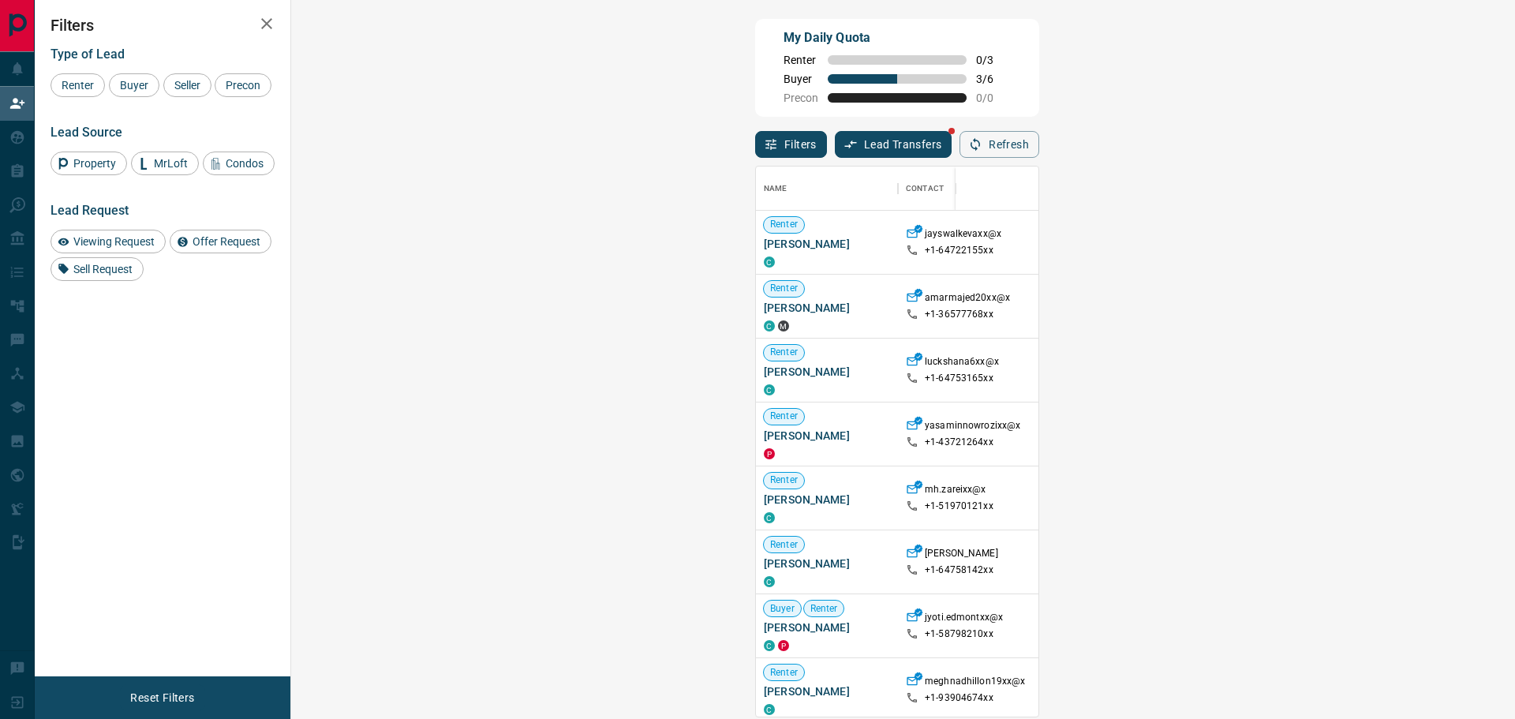
click at [1039, 125] on div "Filters Lead Transfers Refresh" at bounding box center [897, 137] width 284 height 41
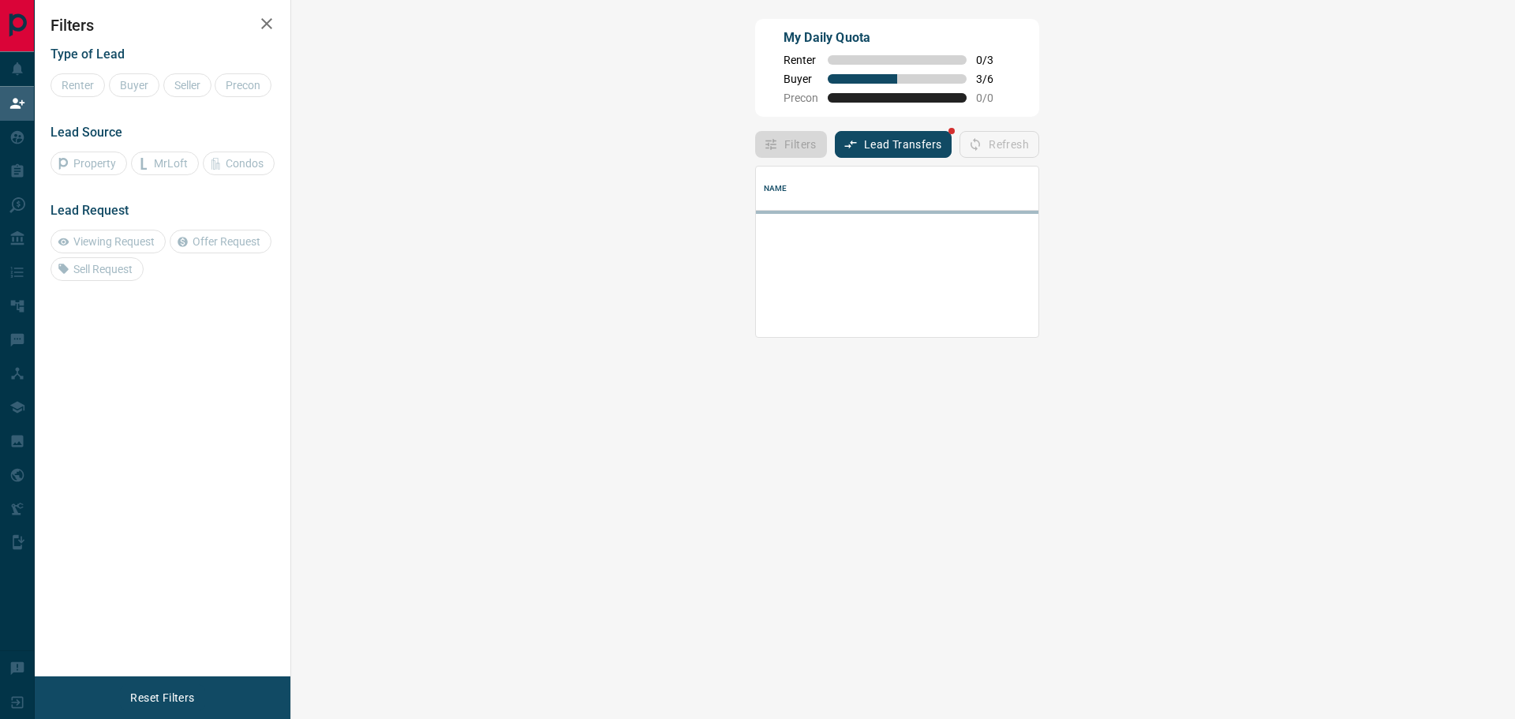
drag, startPoint x: 1300, startPoint y: 173, endPoint x: 1360, endPoint y: 343, distance: 180.7
click at [1039, 204] on div "Name Details Last Active Claimed Date" at bounding box center [897, 437] width 284 height 559
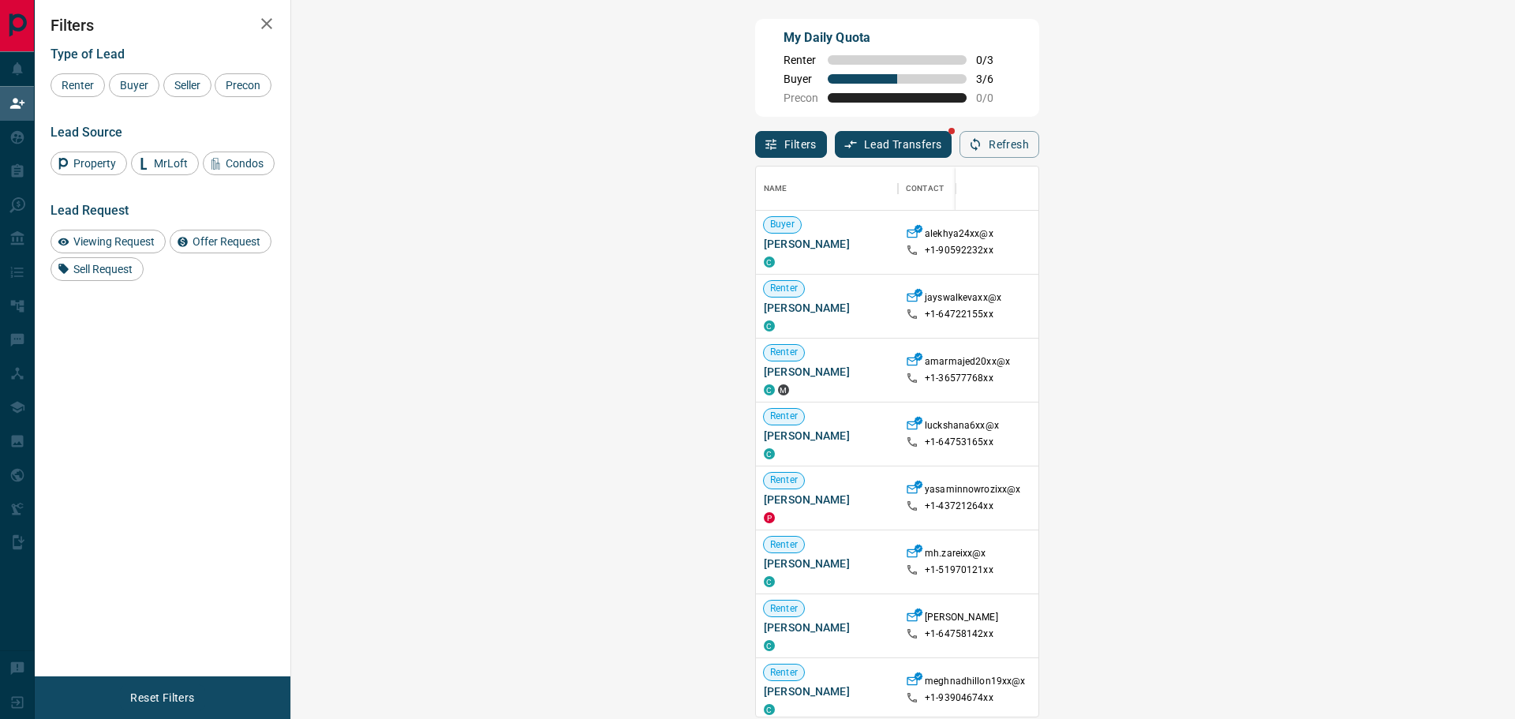
scroll to position [13, 13]
click at [1039, 85] on div "My Daily Quota Renter 0 / 3 Buyer 3 / 6 Precon 0 / 0" at bounding box center [897, 68] width 284 height 98
drag, startPoint x: 686, startPoint y: 375, endPoint x: 679, endPoint y: 368, distance: 10.6
click at [1119, 375] on p "$0 - $2K" at bounding box center [1154, 370] width 71 height 14
